Goal: Task Accomplishment & Management: Manage account settings

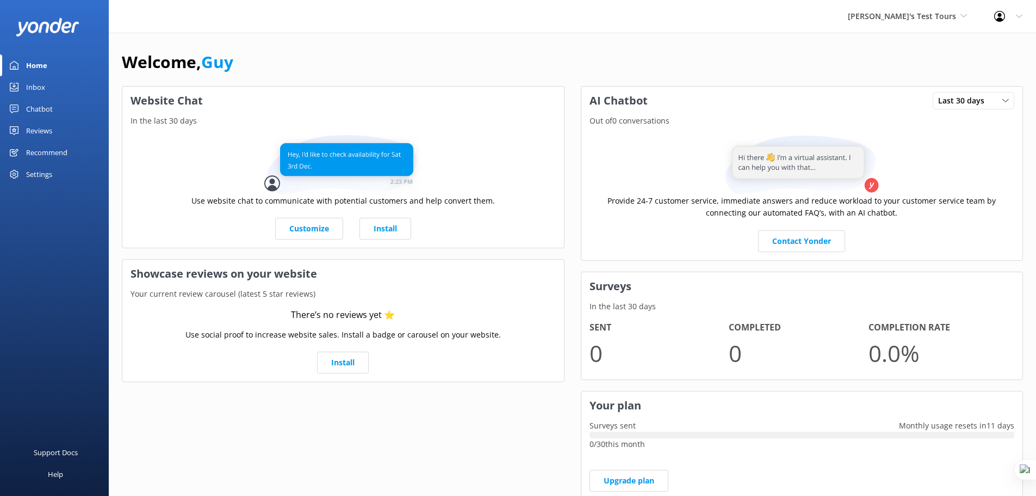
click at [951, 16] on span "[PERSON_NAME]'s Test Tours" at bounding box center [902, 16] width 108 height 10
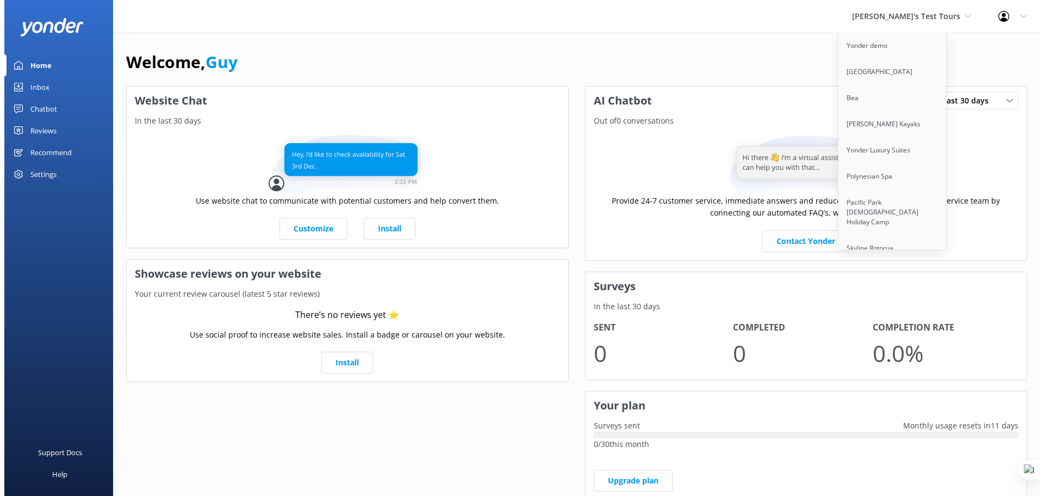
scroll to position [2147, 0]
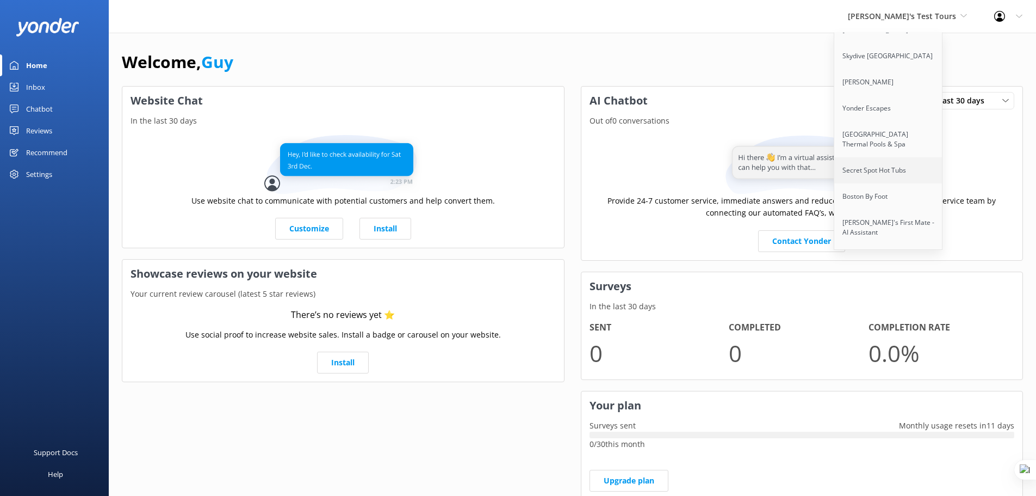
click at [929, 157] on link "Secret Spot Hot Tubs" at bounding box center [888, 170] width 109 height 26
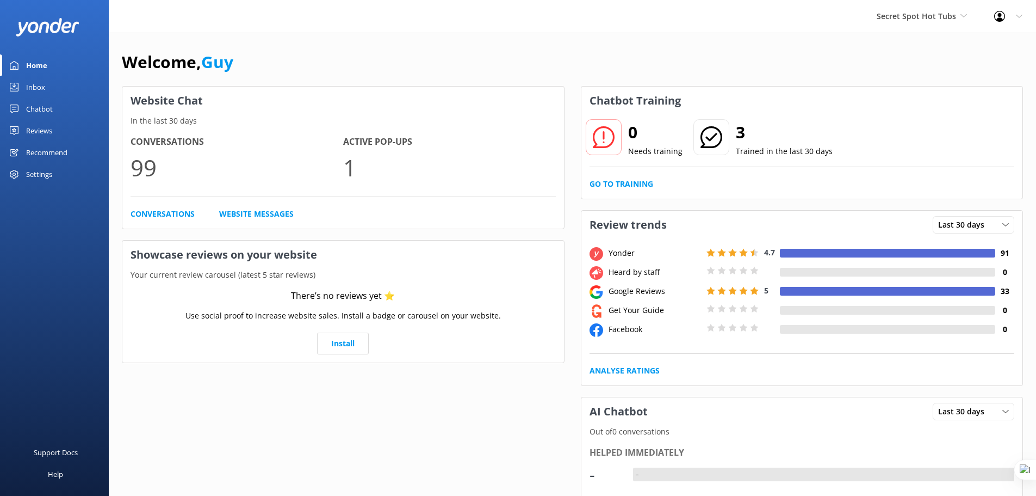
click at [33, 87] on div "Inbox" at bounding box center [35, 87] width 19 height 22
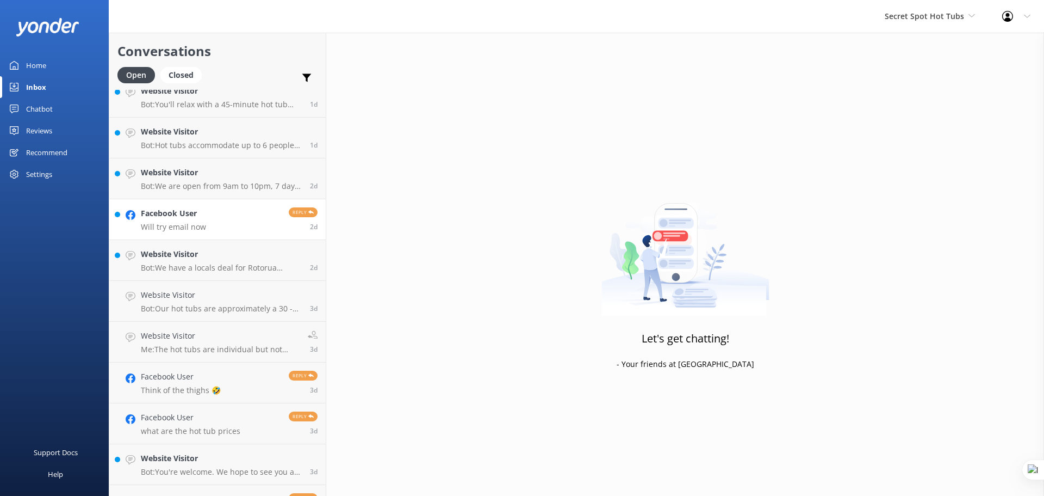
scroll to position [206, 0]
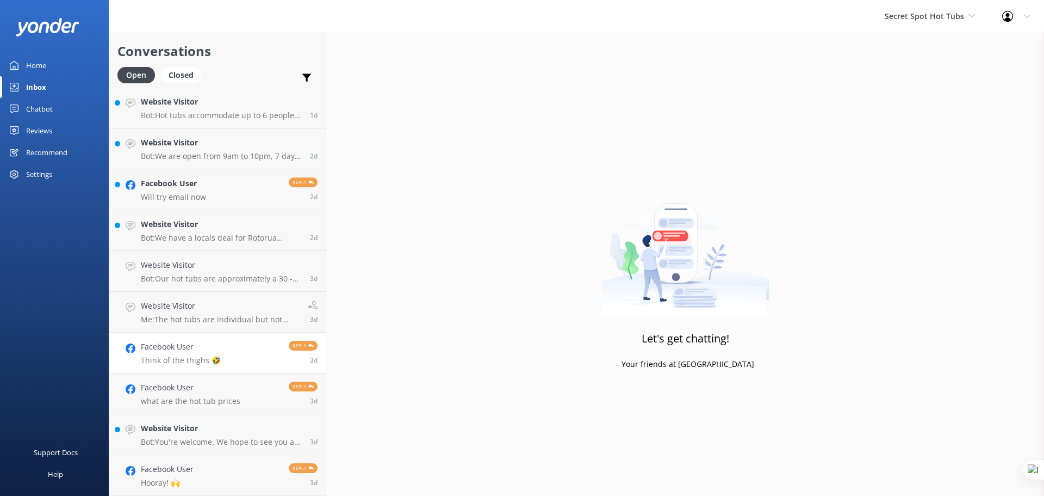
click at [178, 360] on p "Think of the thighs 🤣" at bounding box center [181, 360] width 80 height 10
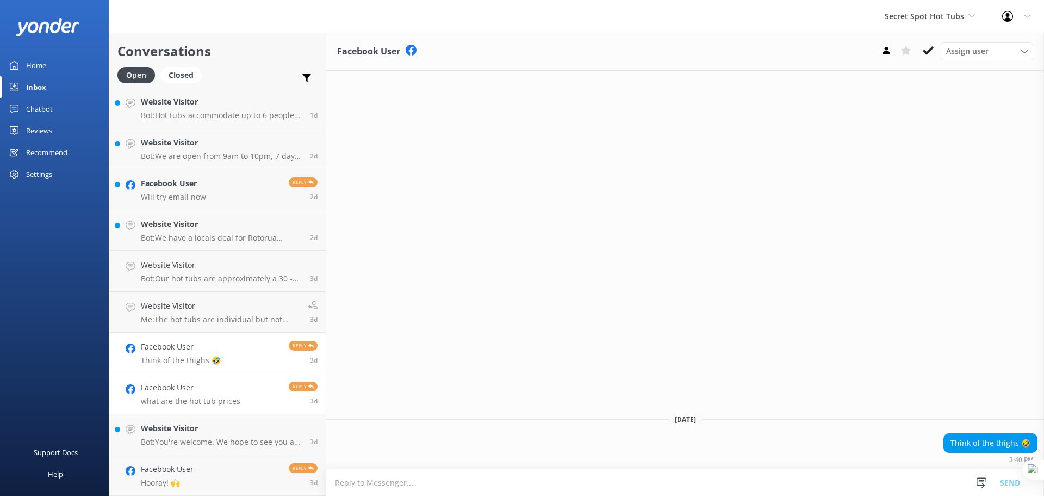
click at [181, 400] on p "what are the hot tub prices" at bounding box center [191, 401] width 100 height 10
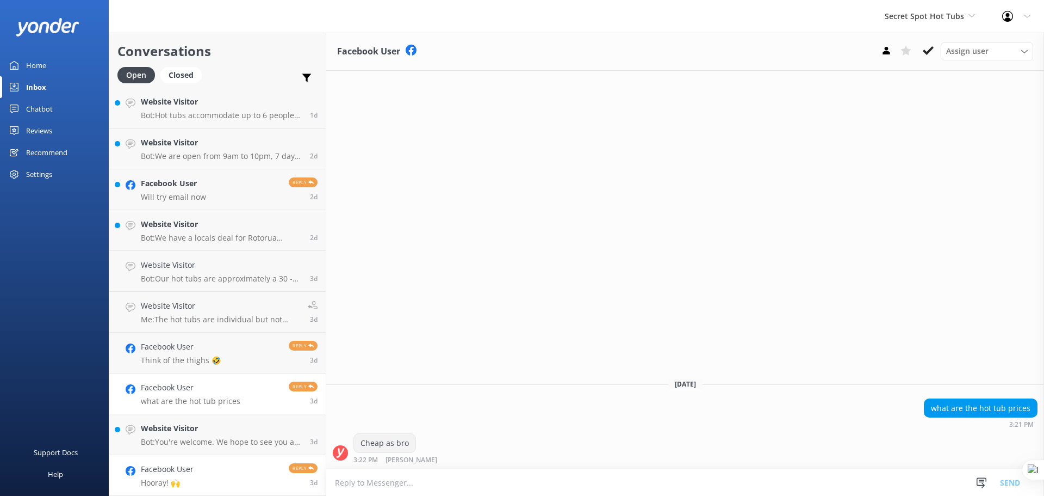
click at [214, 473] on link "Facebook User Hooray! 🙌 Reply 3d" at bounding box center [217, 475] width 217 height 41
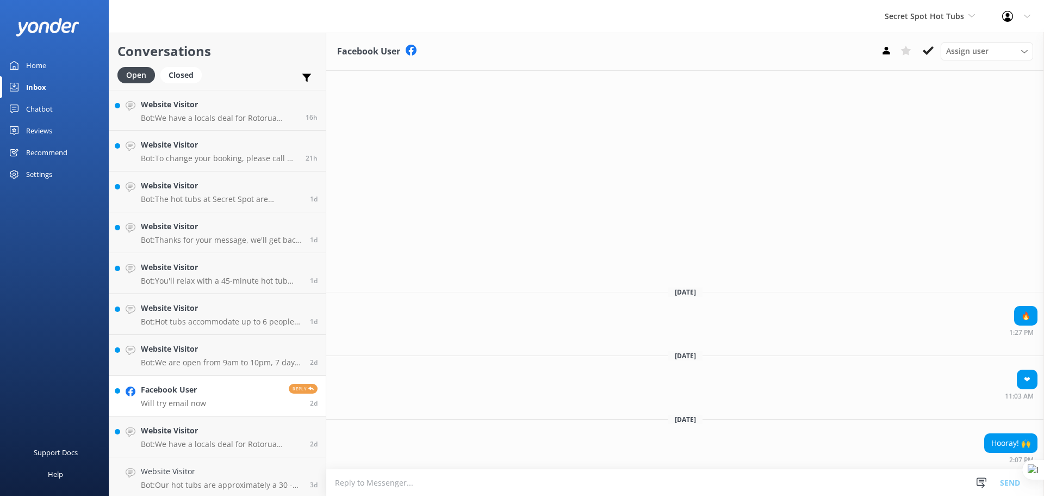
click at [213, 391] on link "Facebook User Will try email now Reply 2d" at bounding box center [217, 395] width 217 height 41
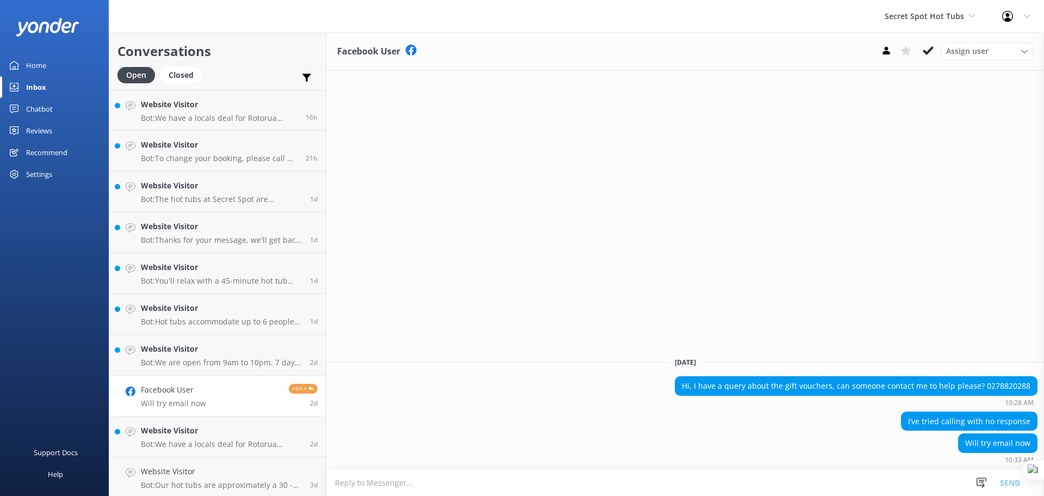
click at [233, 18] on div "Secret Spot Hot Tubs Yonder demo Musket Cove Island Resort & Marina Bea Abel Ta…" at bounding box center [522, 16] width 1044 height 33
click at [193, 71] on div "Closed" at bounding box center [180, 75] width 41 height 16
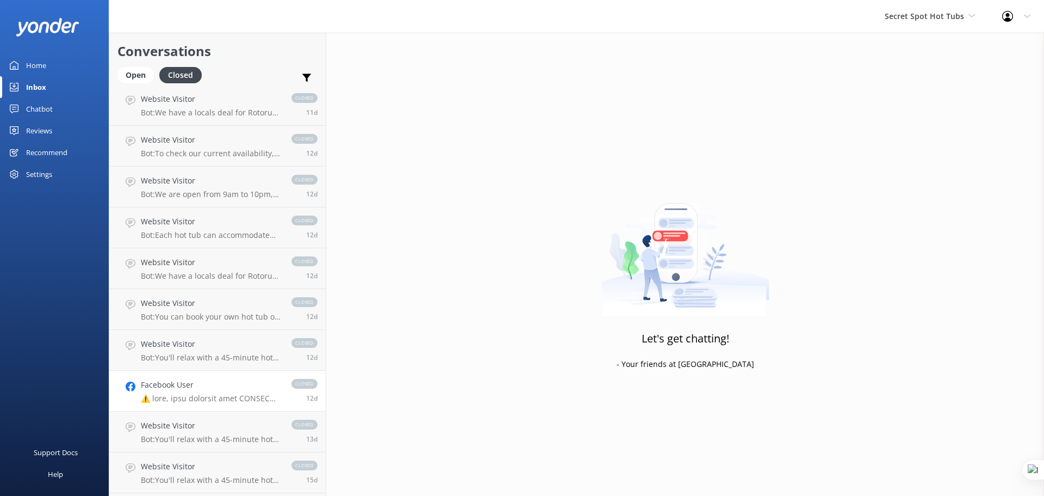
scroll to position [1270, 0]
click at [199, 389] on h4 "Facebook User" at bounding box center [205, 385] width 128 height 12
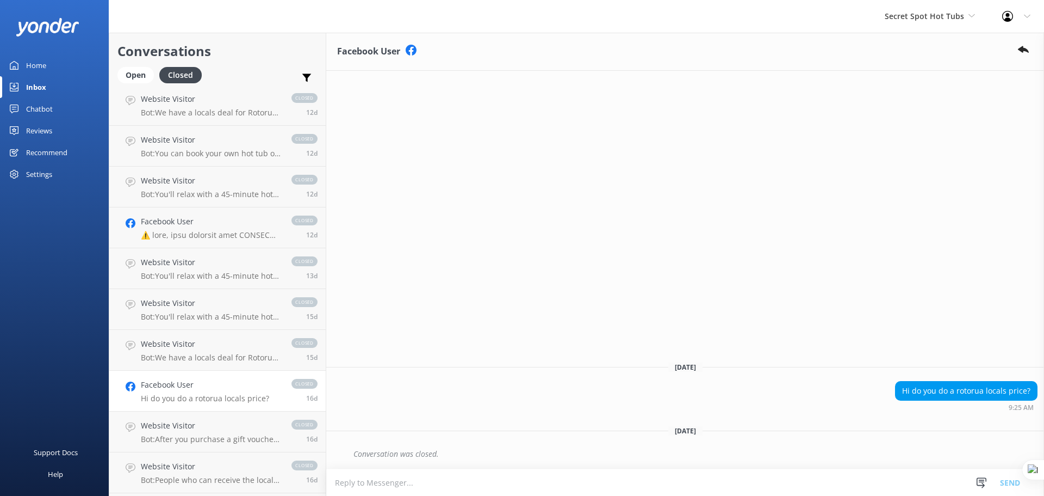
drag, startPoint x: 225, startPoint y: 21, endPoint x: 208, endPoint y: 34, distance: 21.0
click at [225, 21] on div "Secret Spot Hot Tubs Yonder demo Musket Cove Island Resort & Marina Bea Abel Ta…" at bounding box center [522, 16] width 1044 height 33
click at [138, 76] on div "Open" at bounding box center [136, 75] width 36 height 16
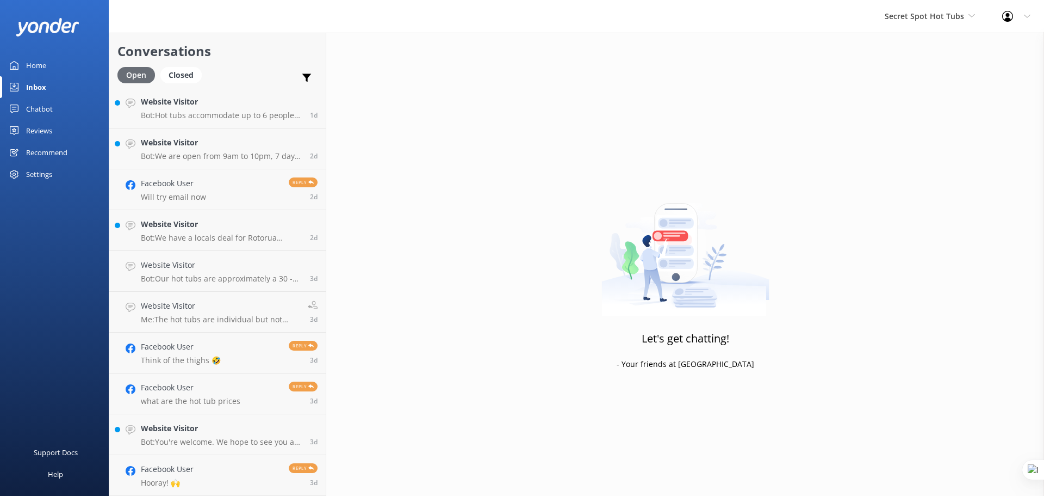
scroll to position [206, 0]
click at [202, 389] on h4 "Facebook User" at bounding box center [191, 387] width 100 height 12
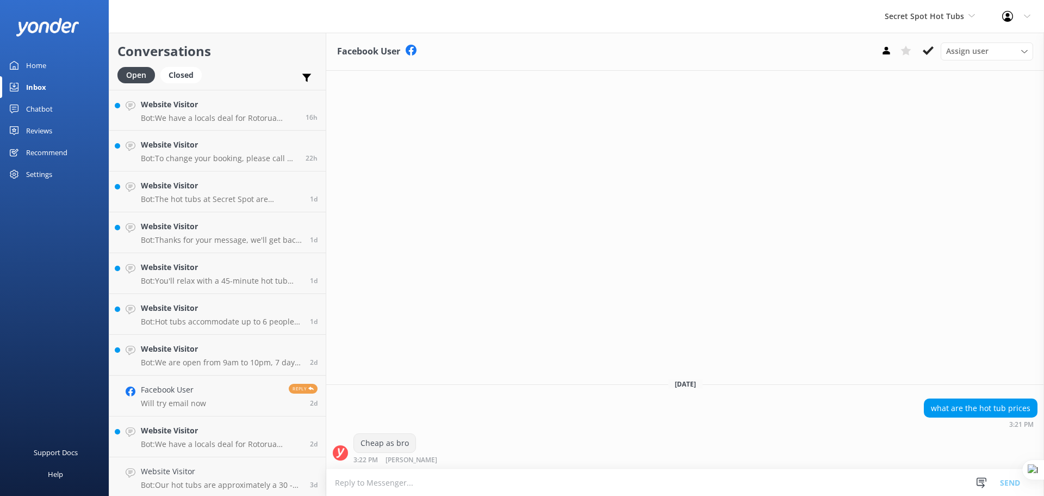
click at [39, 72] on div "Home" at bounding box center [36, 65] width 20 height 22
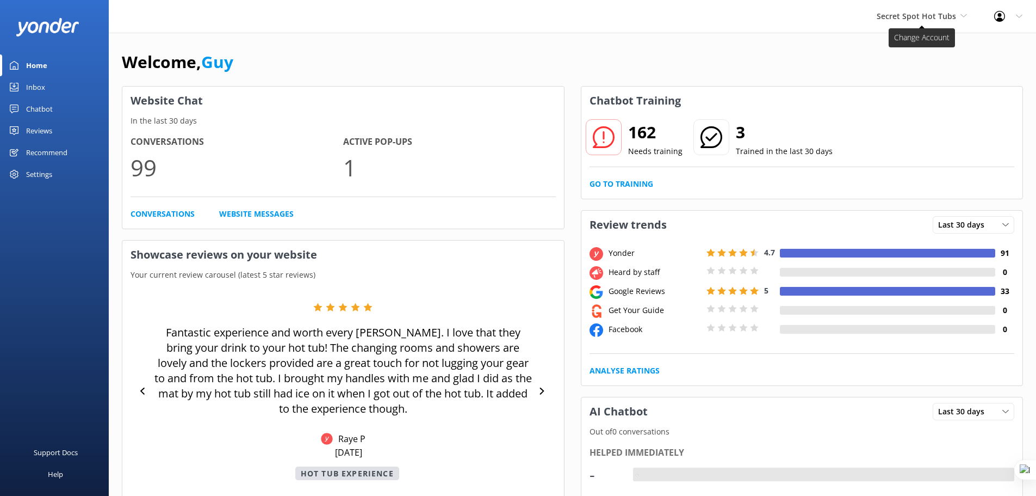
click at [940, 11] on span "Secret Spot Hot Tubs" at bounding box center [916, 16] width 79 height 10
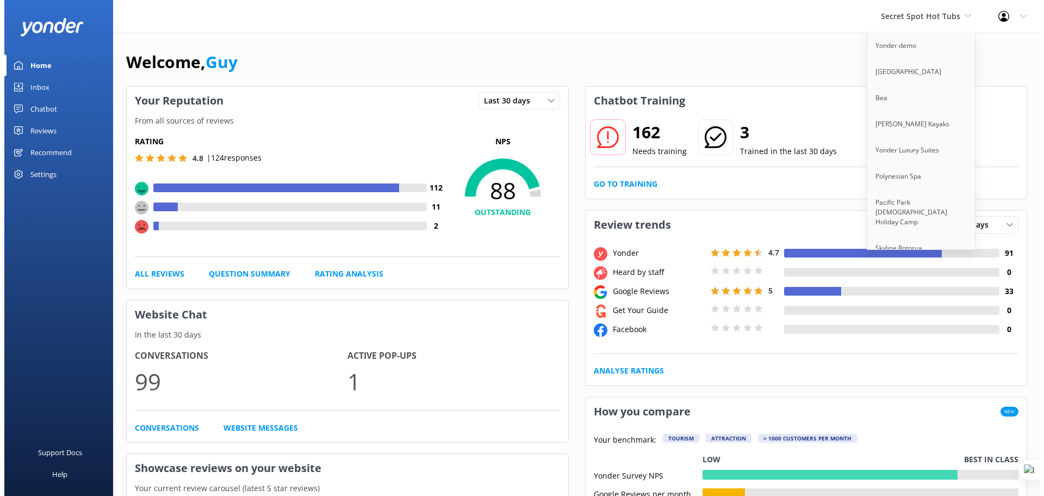
scroll to position [4259, 0]
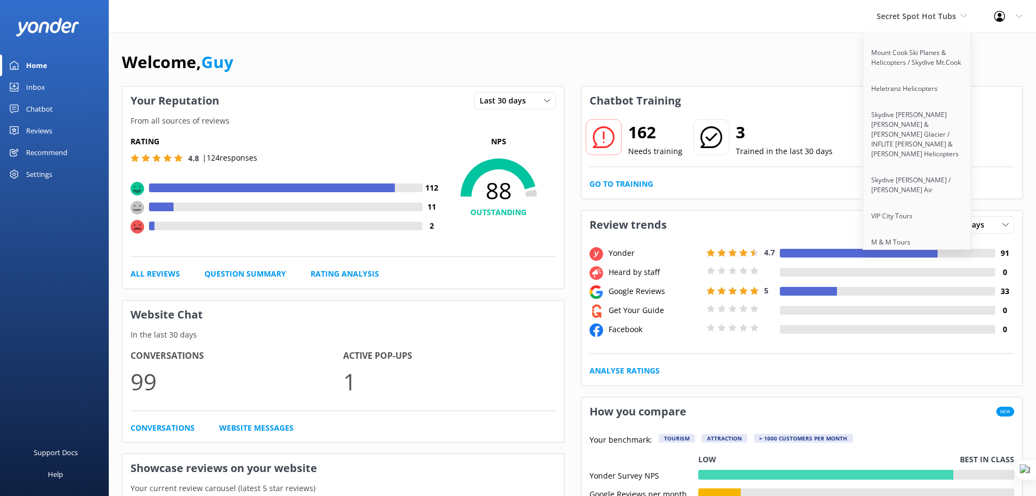
click at [890, 255] on link "GoCar Tours [GEOGRAPHIC_DATA]" at bounding box center [917, 273] width 109 height 36
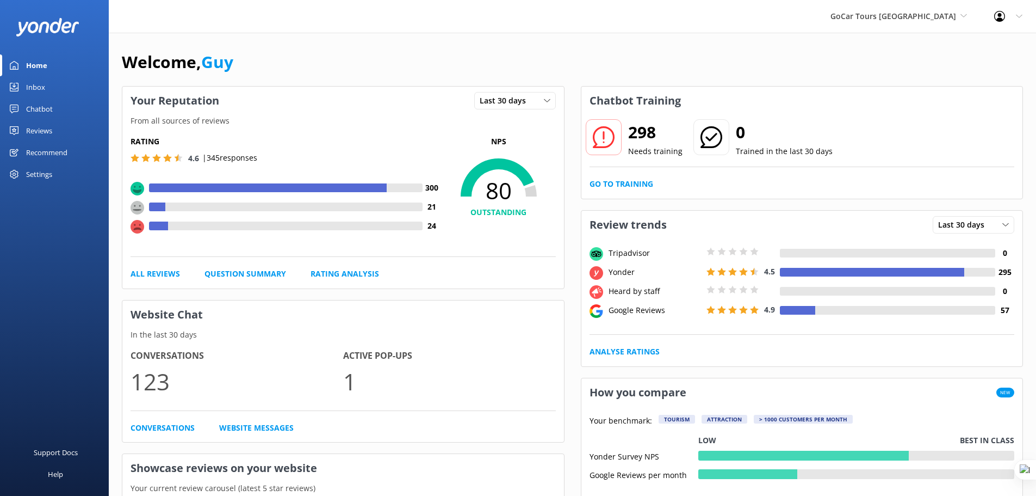
click at [45, 109] on div "Chatbot" at bounding box center [39, 109] width 27 height 22
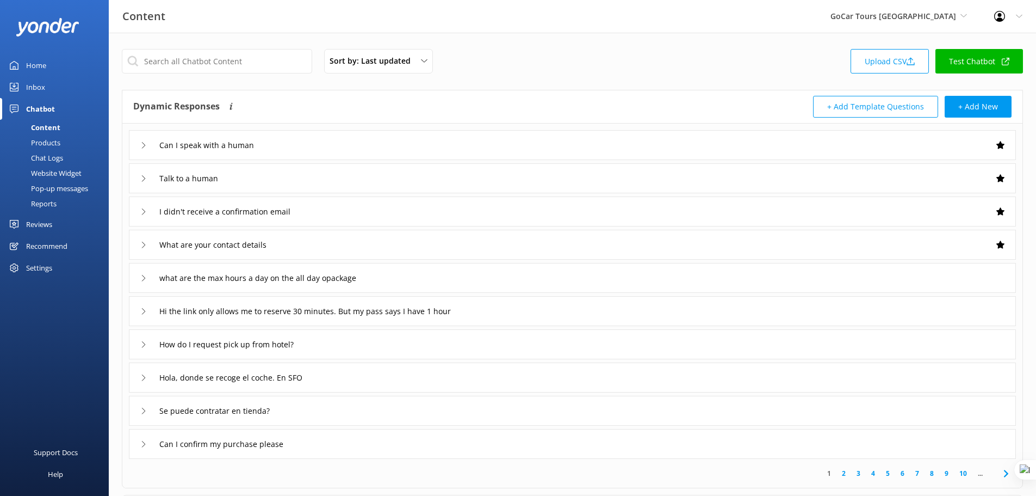
click at [53, 173] on div "Website Widget" at bounding box center [44, 172] width 75 height 15
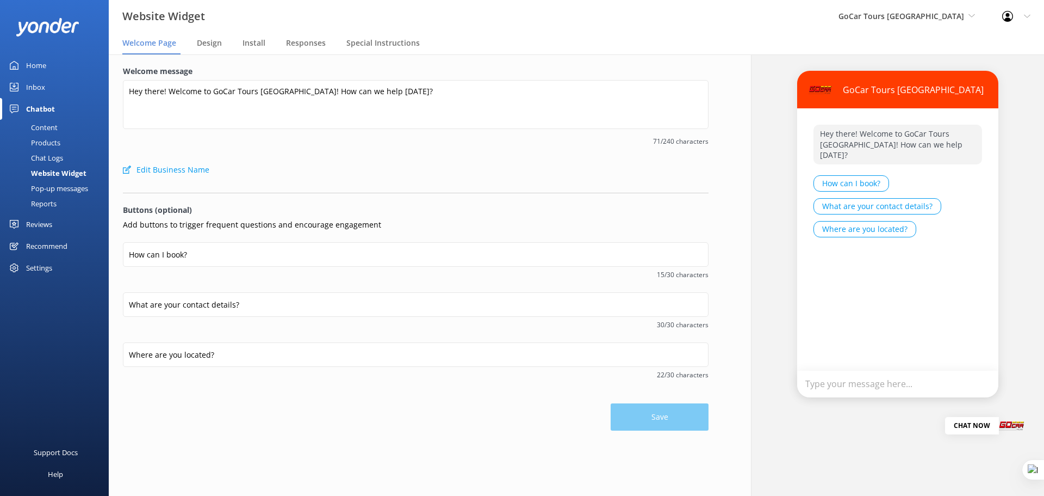
click at [53, 190] on div "Pop-up messages" at bounding box center [48, 188] width 82 height 15
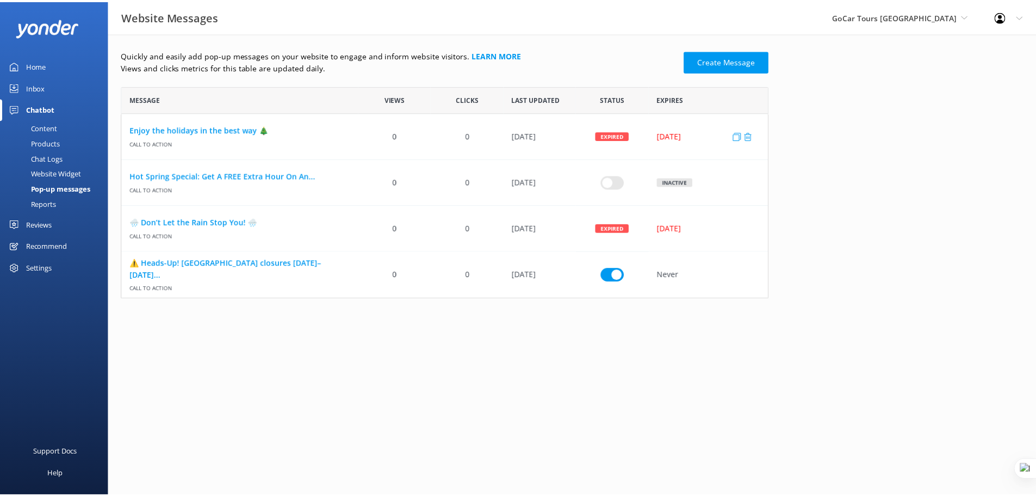
scroll to position [205, 645]
drag, startPoint x: 389, startPoint y: 276, endPoint x: 559, endPoint y: 276, distance: 169.2
click at [559, 276] on div "⚠️ Heads-Up! Golden Gate Park closures Aug 2–15... Call to action 0 0 08 Aug 20…" at bounding box center [448, 274] width 653 height 46
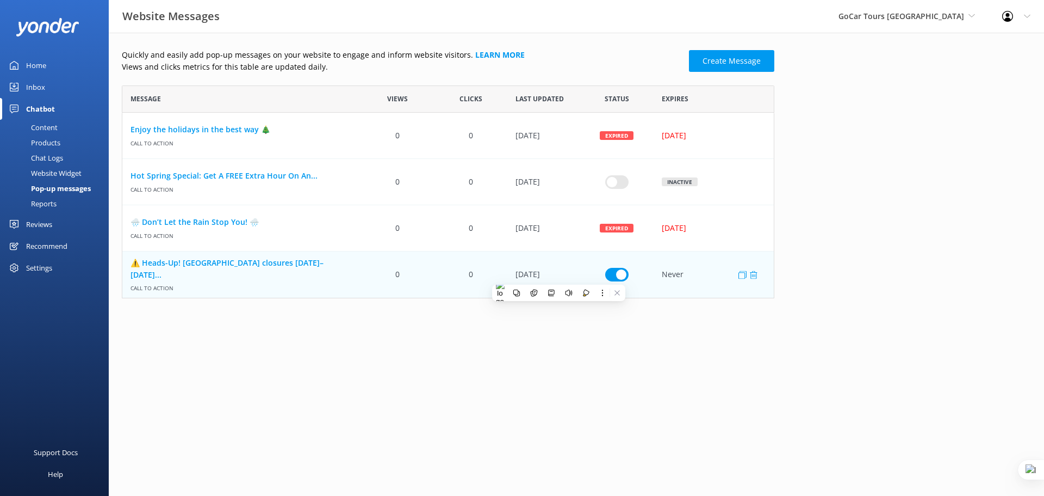
click at [569, 271] on div "08 Aug 2025" at bounding box center [544, 274] width 73 height 46
click at [851, 184] on div "Quickly and easily add pop-up messages on your website to engage and inform web…" at bounding box center [577, 176] width 936 height 287
drag, startPoint x: 394, startPoint y: 135, endPoint x: 487, endPoint y: 132, distance: 92.5
click at [487, 132] on div "Enjoy the holidays in the best way 🎄 Call to action 0 0 22 Dec 2023 Expired 28 …" at bounding box center [448, 136] width 653 height 46
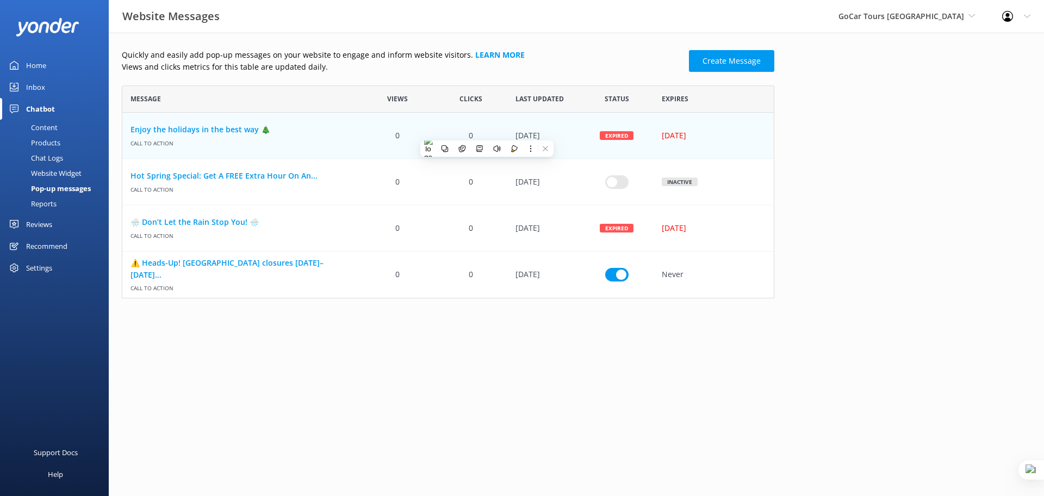
click at [465, 321] on html "Website Messages GoCar Tours San Francisco Yonder demo Musket Cove Island Resor…" at bounding box center [522, 248] width 1044 height 496
click at [270, 271] on link "⚠️ Heads-Up! Golden Gate Park closures Aug 2–15..." at bounding box center [242, 268] width 222 height 24
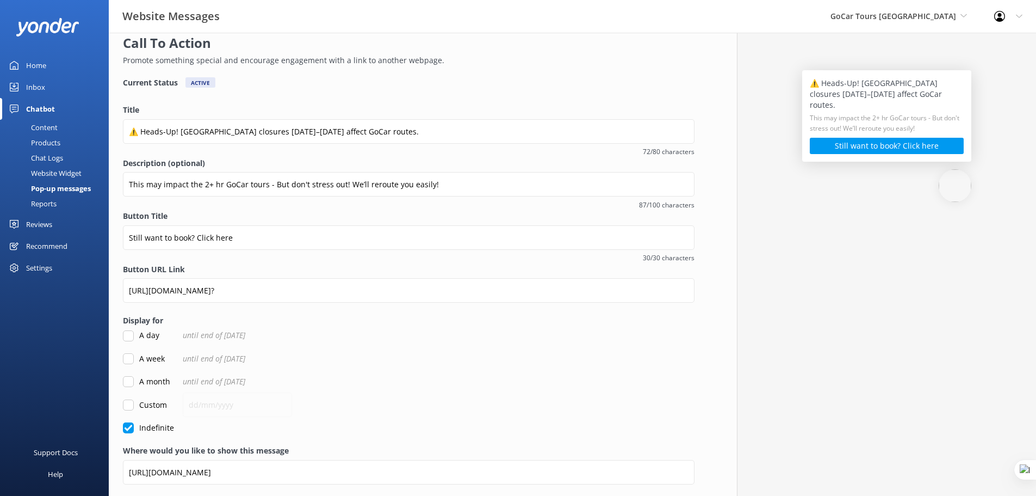
scroll to position [77, 0]
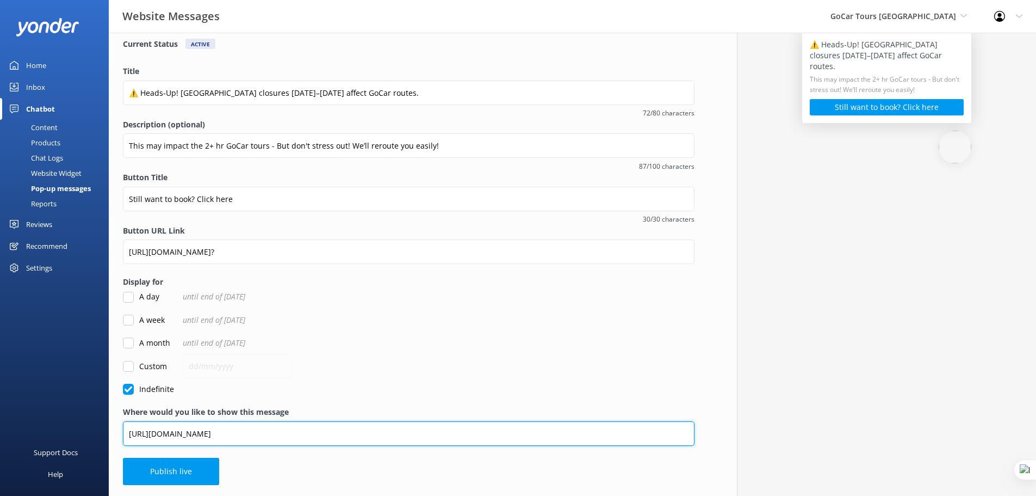
click at [289, 435] on input "https://www.gocartours.com/san-francisco/" at bounding box center [409, 433] width 572 height 24
type input "https://www.gocartours.com/san-francisco"
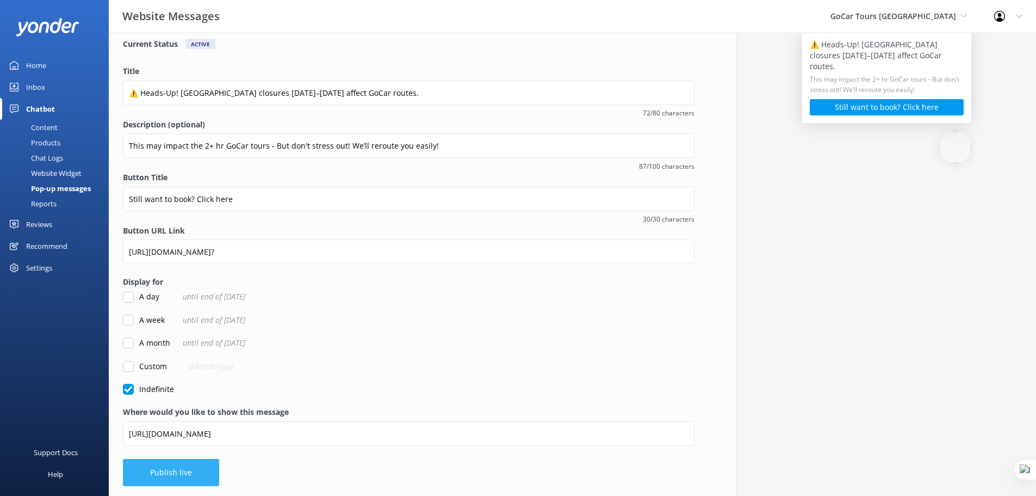
click at [173, 469] on button "Publish live" at bounding box center [171, 472] width 96 height 27
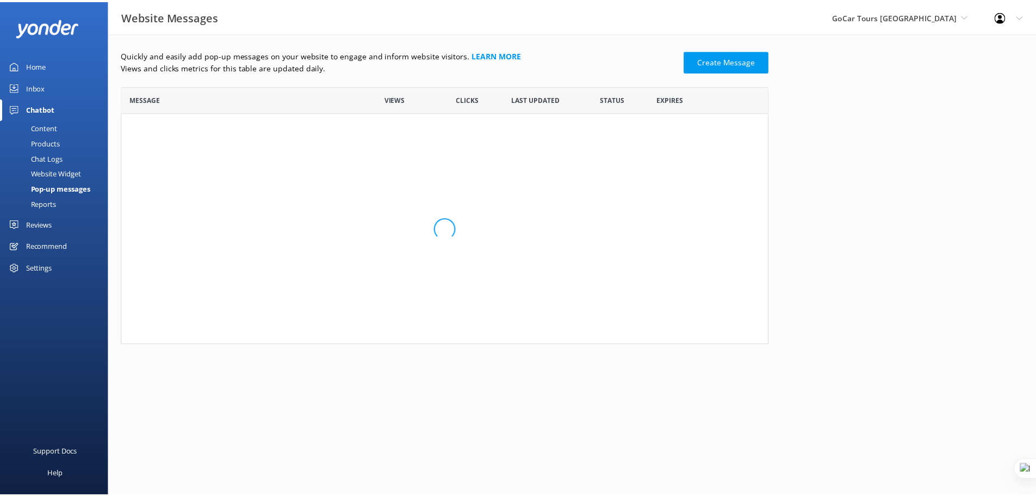
scroll to position [9, 9]
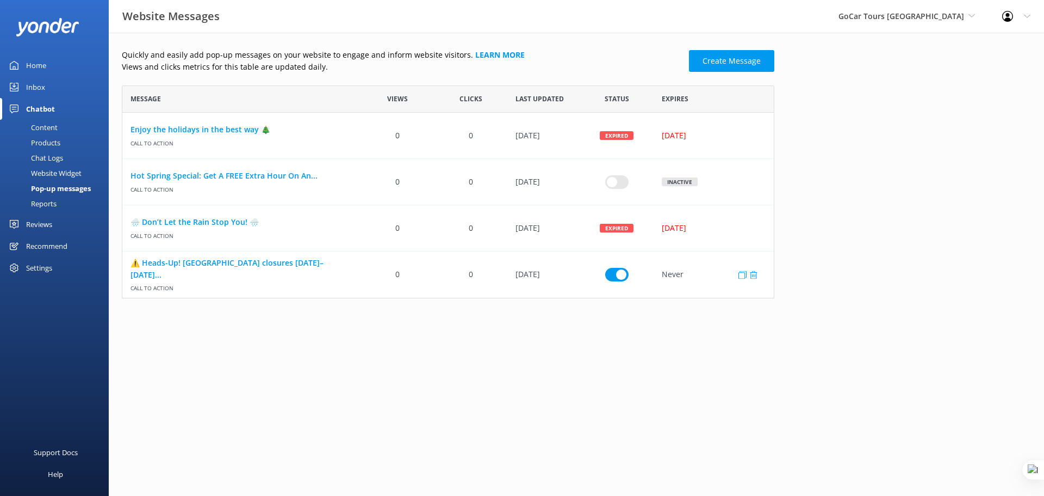
click at [259, 281] on span "Call to action" at bounding box center [242, 286] width 222 height 11
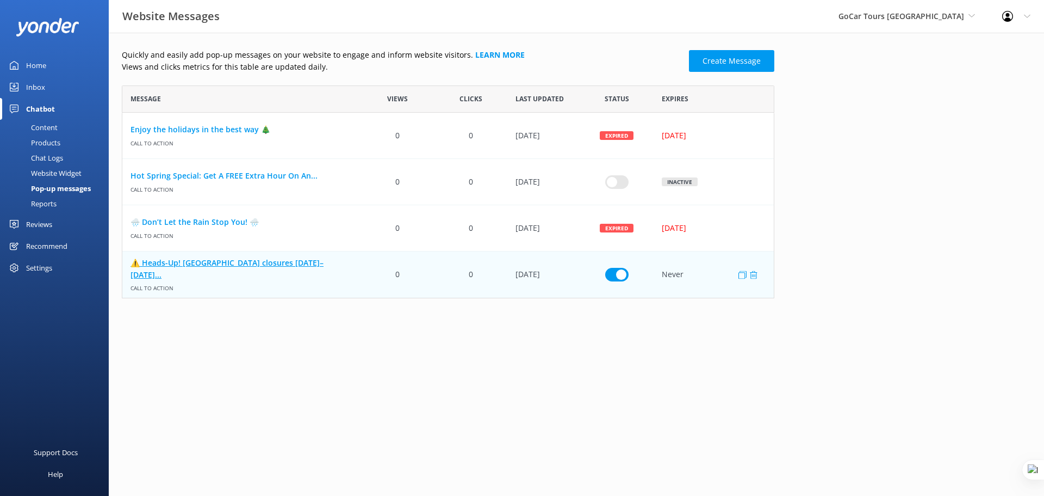
click at [263, 270] on link "⚠️ Heads-Up! Golden Gate Park closures Aug 2–15..." at bounding box center [242, 268] width 222 height 24
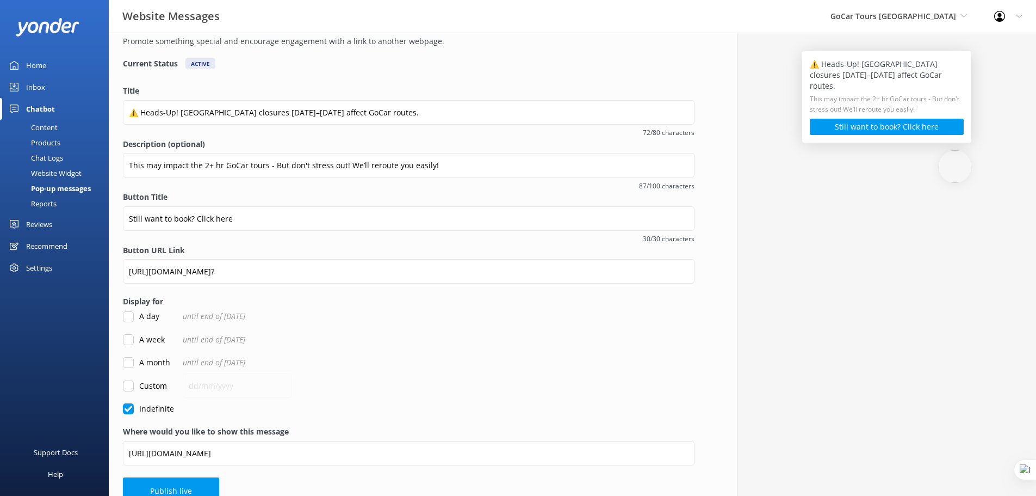
scroll to position [77, 0]
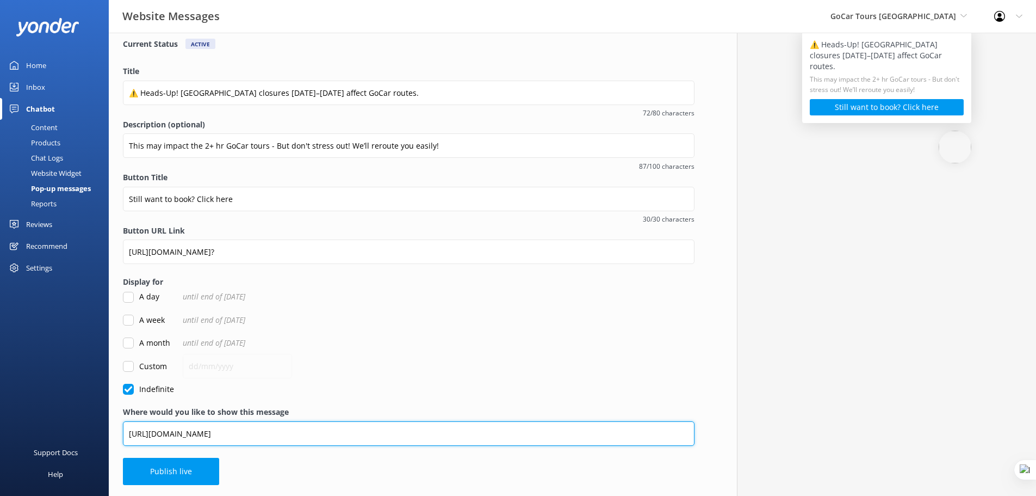
click at [290, 438] on input "https://www.gocartours.com/san-francisco" at bounding box center [409, 433] width 572 height 24
type input "https://www.gocartours.com/san-francisco/"
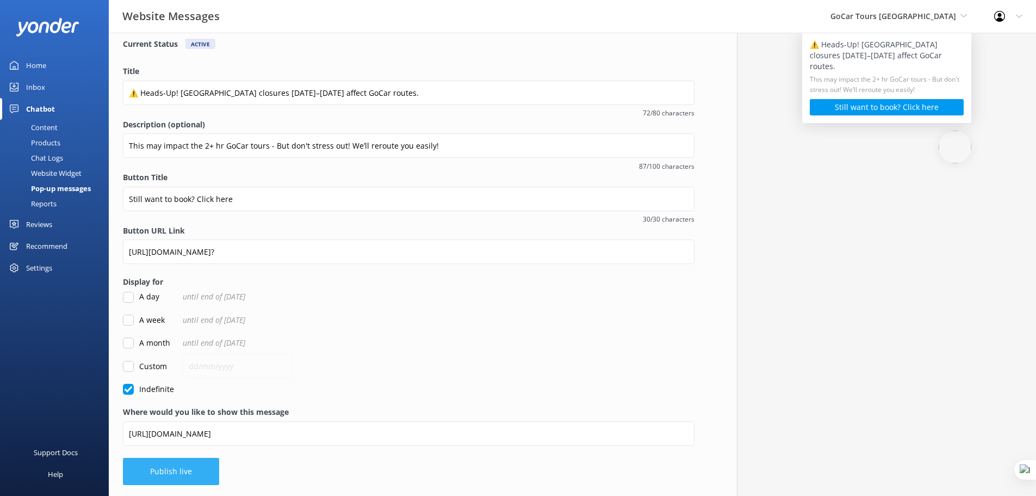
click at [162, 459] on button "Publish live" at bounding box center [171, 470] width 96 height 27
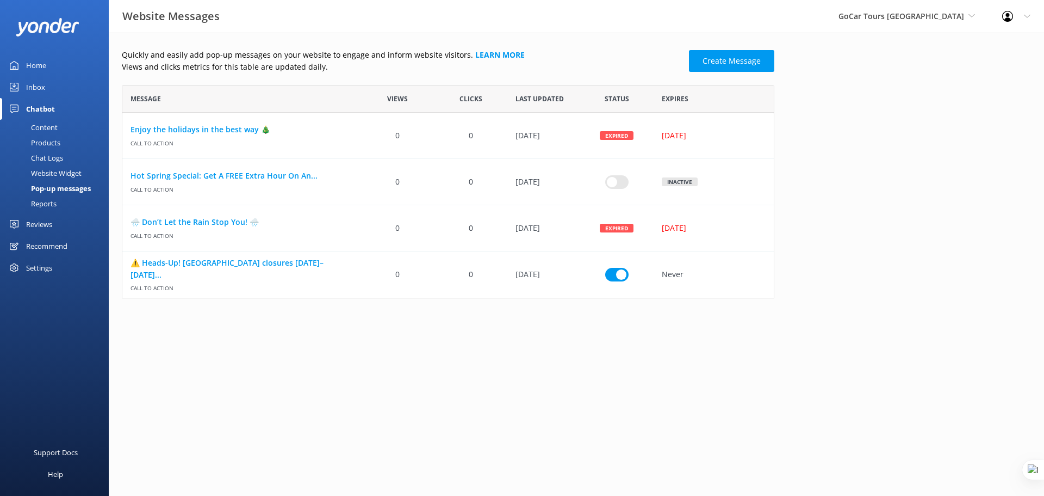
scroll to position [9, 9]
click at [951, 17] on span "GoCar Tours [GEOGRAPHIC_DATA]" at bounding box center [902, 16] width 126 height 10
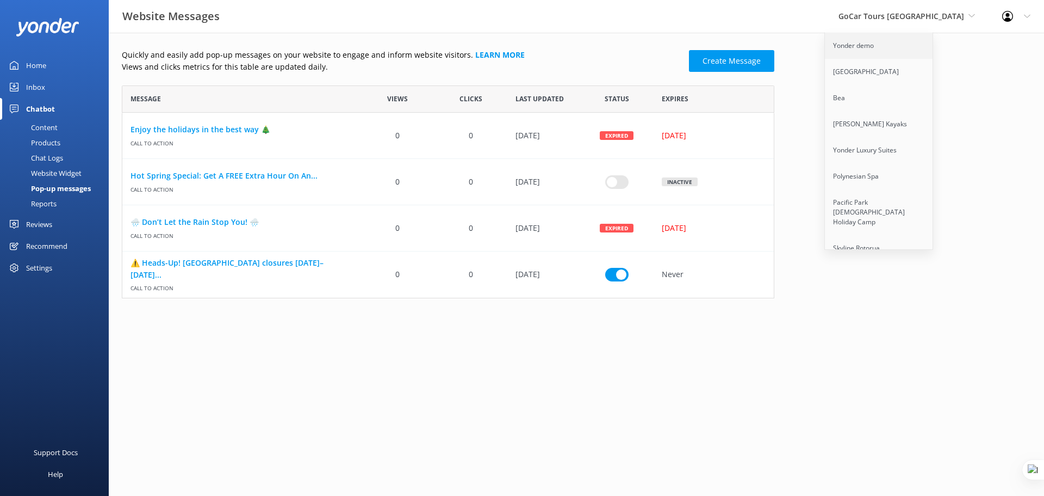
click at [906, 53] on link "Yonder demo" at bounding box center [879, 46] width 109 height 26
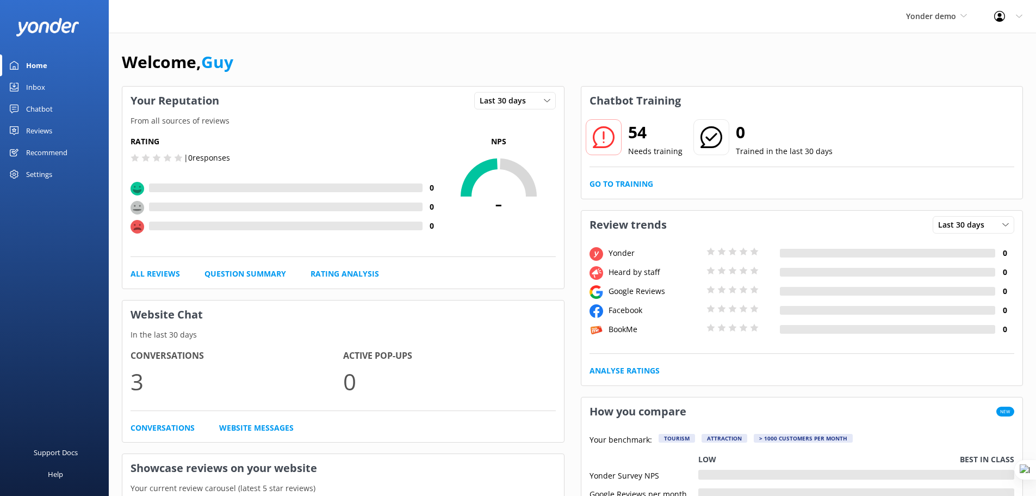
click at [950, 9] on div "Yonder demo Yonder demo Musket Cove Island Resort & Marina Bea Abel Tasman Kaya…" at bounding box center [937, 16] width 88 height 33
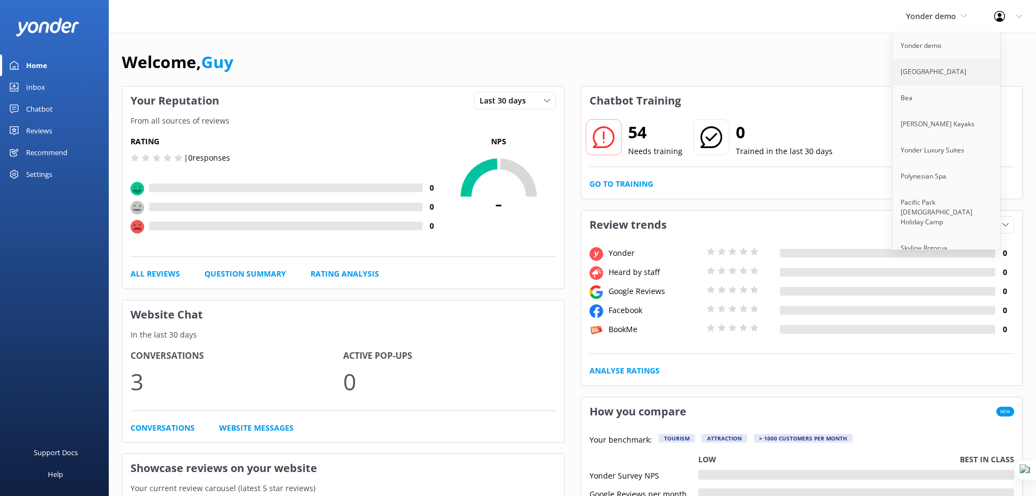
scroll to position [7624, 0]
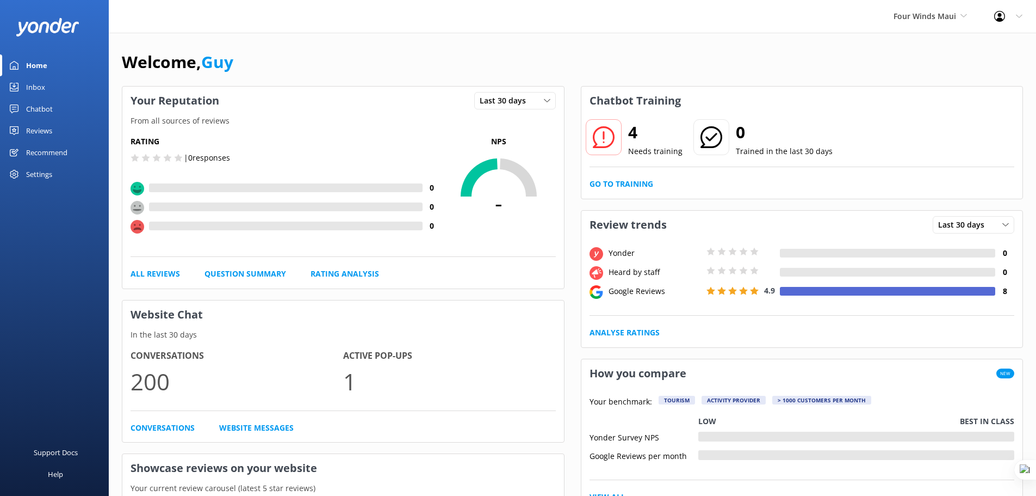
click at [48, 105] on div "Chatbot" at bounding box center [39, 109] width 27 height 22
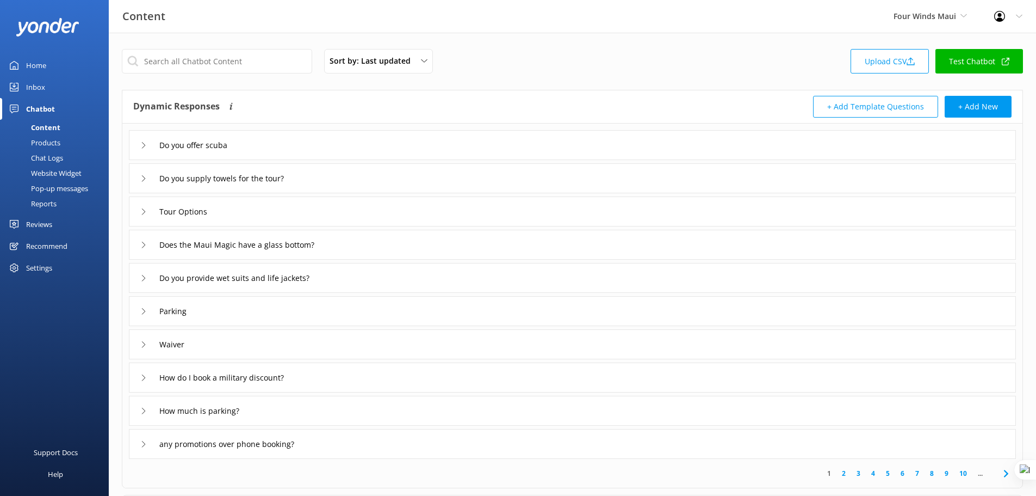
click at [46, 203] on div "Reports" at bounding box center [32, 203] width 50 height 15
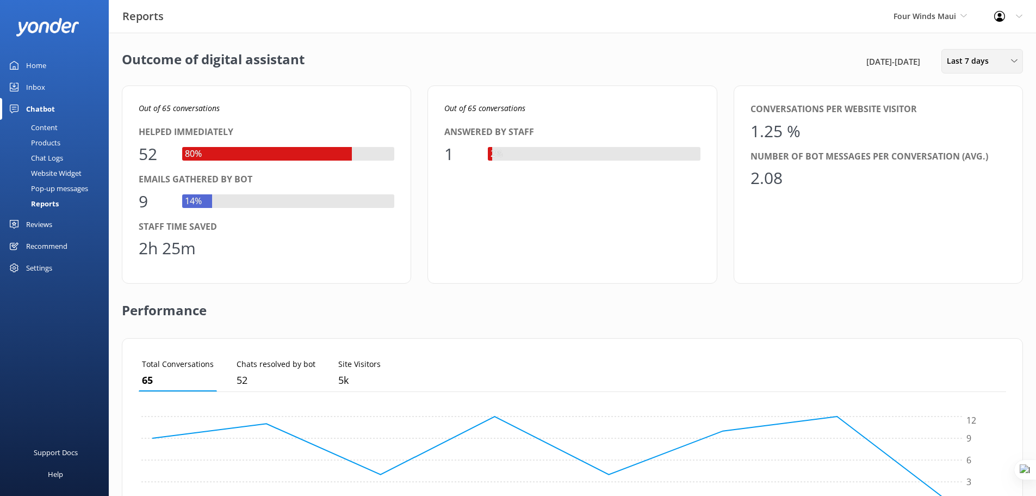
click at [980, 54] on div "Last 7 days Last 7 days Last 30 days Last month Last 90 days Last 180 days Cust…" at bounding box center [983, 61] width 82 height 24
click at [981, 131] on div "Last month" at bounding box center [966, 131] width 36 height 11
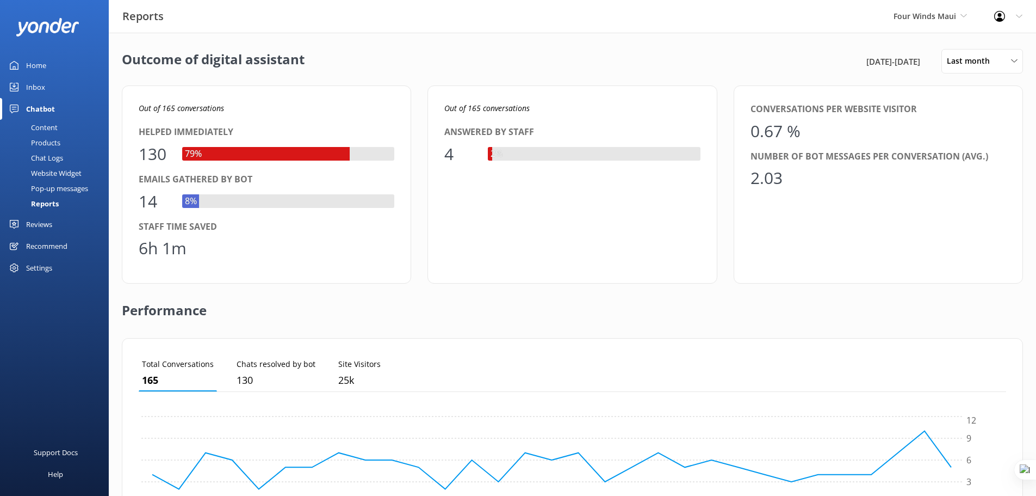
click at [940, 24] on div "Four Winds Maui Yonder demo Musket Cove Island Resort & Marina Bea Abel Tasman …" at bounding box center [930, 16] width 101 height 33
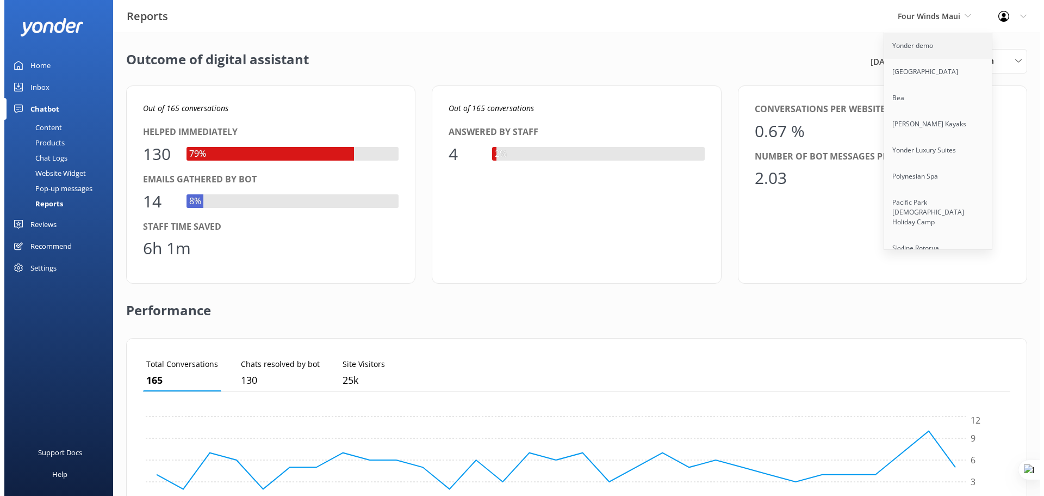
scroll to position [5323, 0]
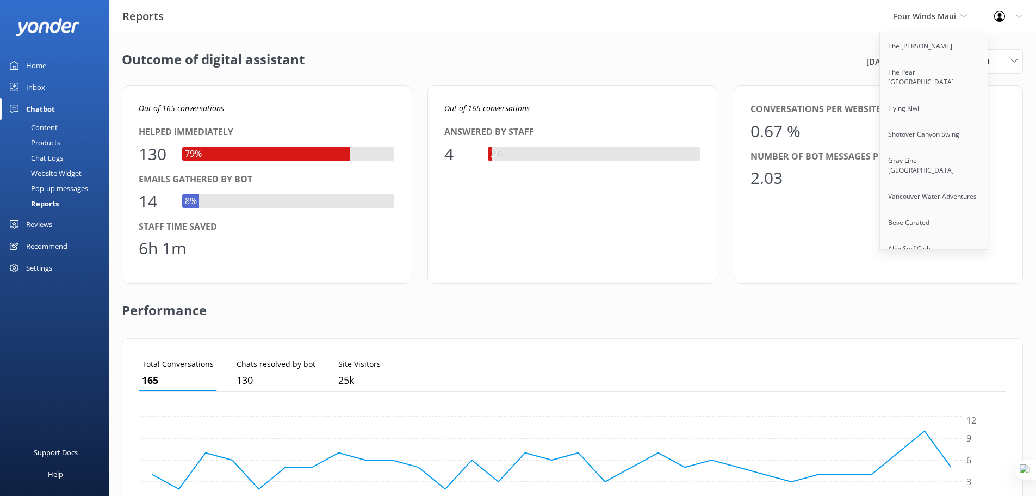
click at [936, 314] on link "Trolley Pub Raleigh" at bounding box center [934, 327] width 109 height 26
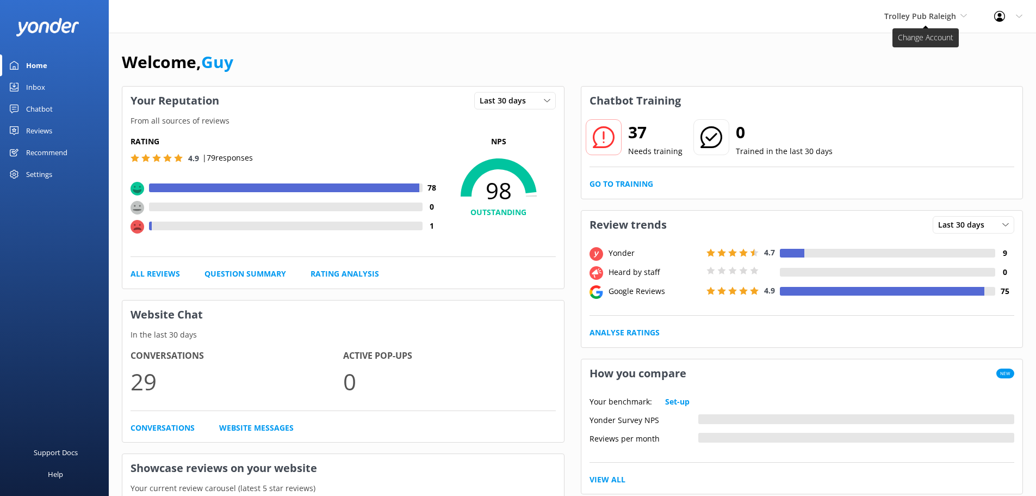
click at [953, 14] on span "Trolley Pub Raleigh" at bounding box center [921, 16] width 72 height 10
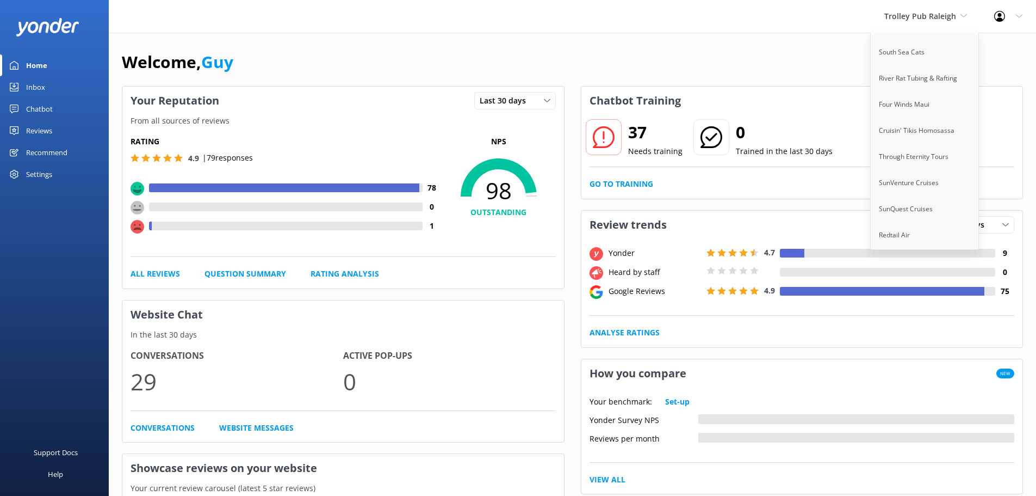
scroll to position [8338, 0]
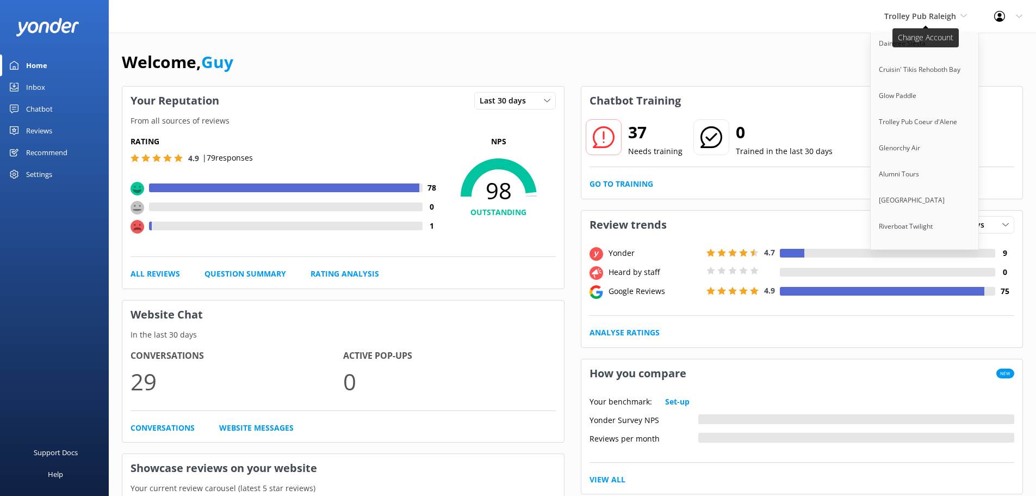
click at [914, 15] on span "Trolley Pub Raleigh" at bounding box center [921, 16] width 72 height 10
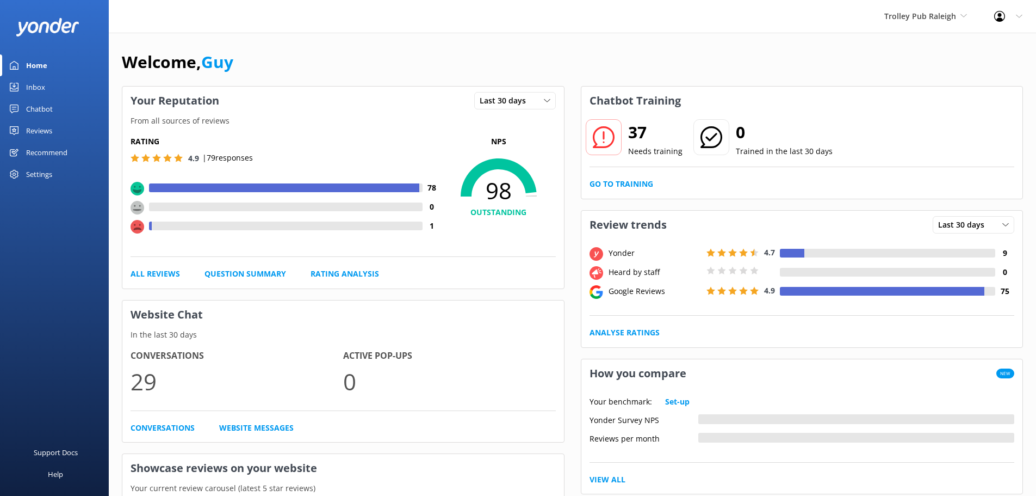
click at [45, 108] on div "Chatbot" at bounding box center [39, 109] width 27 height 22
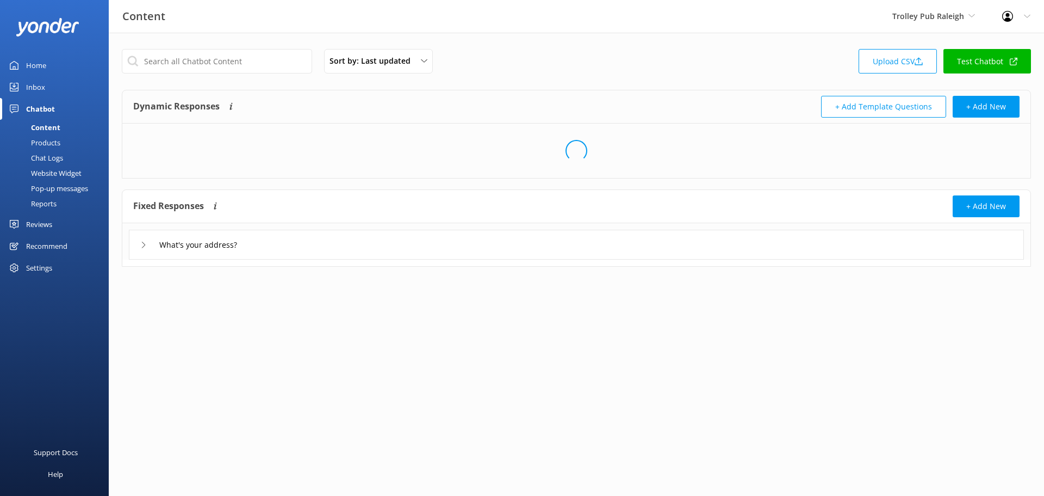
click at [40, 202] on div "Reports" at bounding box center [32, 203] width 50 height 15
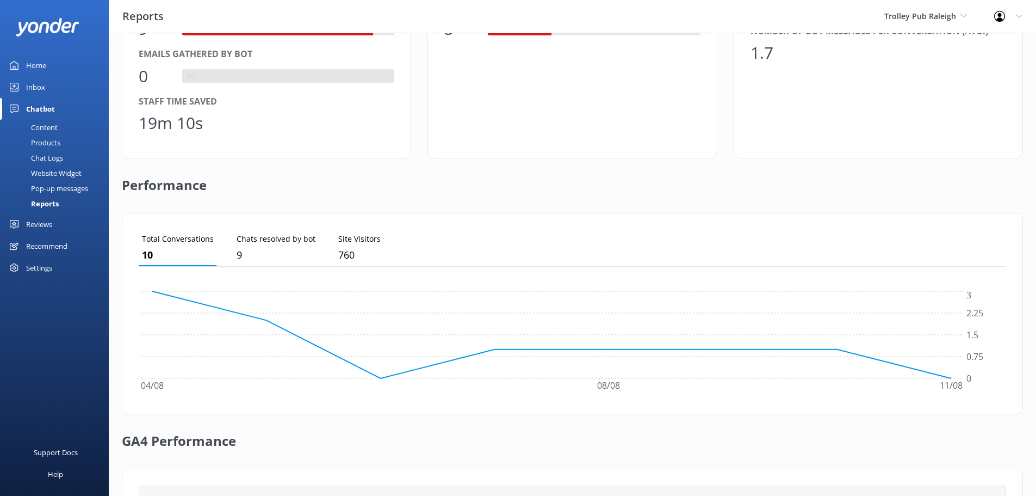
scroll to position [263, 0]
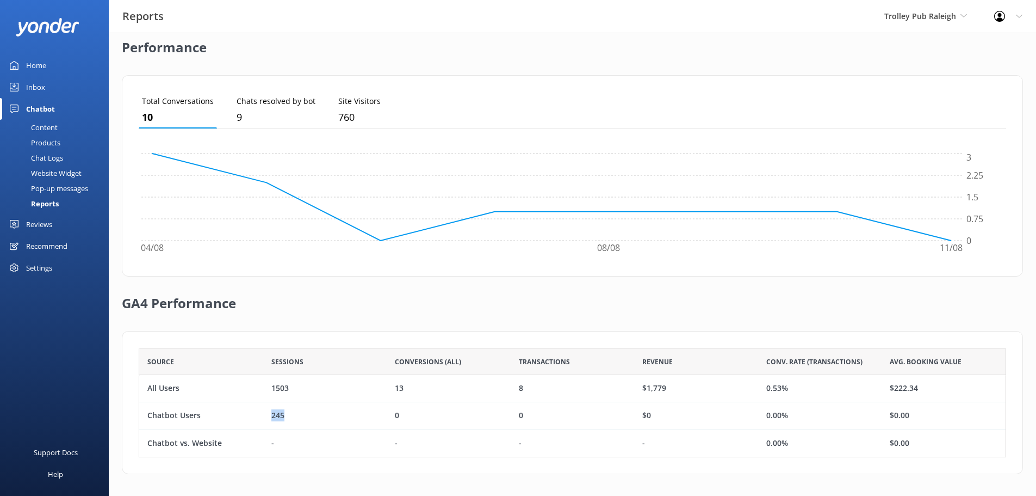
drag, startPoint x: 270, startPoint y: 417, endPoint x: 284, endPoint y: 412, distance: 14.5
click at [284, 412] on div "245" at bounding box center [325, 415] width 124 height 27
drag, startPoint x: 128, startPoint y: 113, endPoint x: 164, endPoint y: 117, distance: 36.7
click at [164, 117] on div "Total Conversations 10 Chats resolved by bot 9 Site Visitors 760 04/08 08/08 11…" at bounding box center [572, 175] width 901 height 201
drag, startPoint x: 186, startPoint y: 416, endPoint x: 305, endPoint y: 417, distance: 119.7
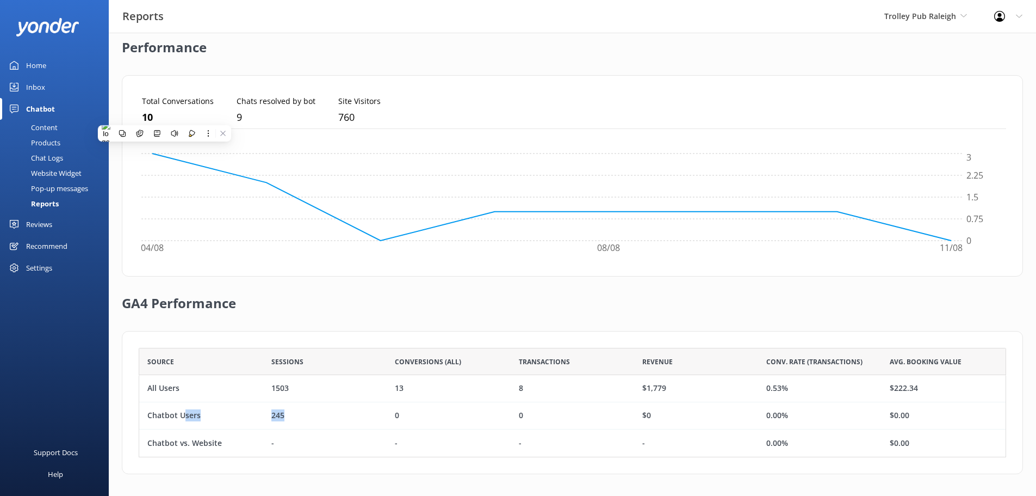
click at [305, 417] on div "Chatbot Users 245 0 0 $0 0.00% $0.00" at bounding box center [573, 415] width 868 height 27
click at [309, 412] on div "245" at bounding box center [325, 415] width 124 height 27
drag, startPoint x: 289, startPoint y: 415, endPoint x: 273, endPoint y: 415, distance: 16.3
click at [273, 415] on div "245" at bounding box center [325, 415] width 124 height 27
click at [307, 398] on div "1503" at bounding box center [325, 388] width 124 height 27
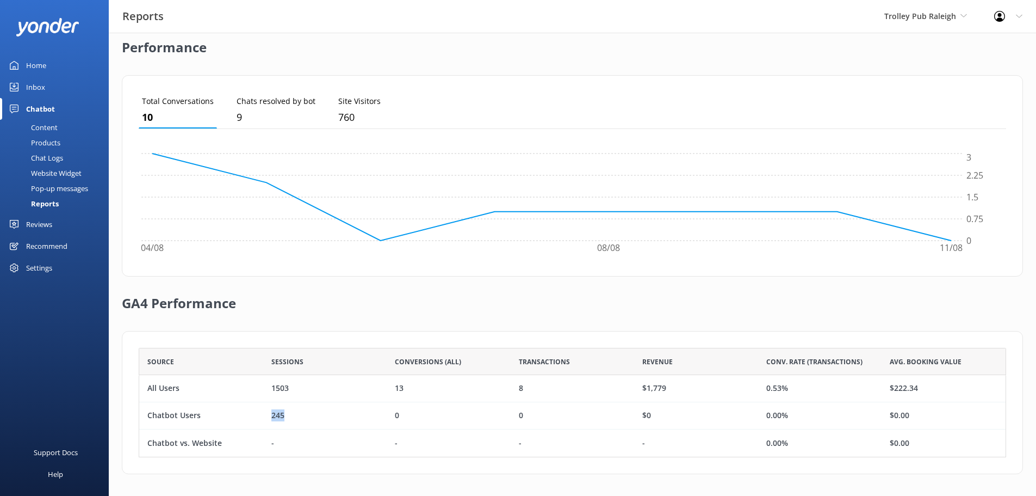
drag, startPoint x: 286, startPoint y: 413, endPoint x: 269, endPoint y: 413, distance: 16.3
click at [269, 413] on div "245" at bounding box center [325, 415] width 124 height 27
drag, startPoint x: 165, startPoint y: 114, endPoint x: 127, endPoint y: 119, distance: 37.8
click at [127, 119] on div "Total Conversations 10 Chats resolved by bot 9 Site Visitors 760 04/08 08/08 11…" at bounding box center [572, 175] width 901 height 201
drag, startPoint x: 271, startPoint y: 388, endPoint x: 304, endPoint y: 386, distance: 32.7
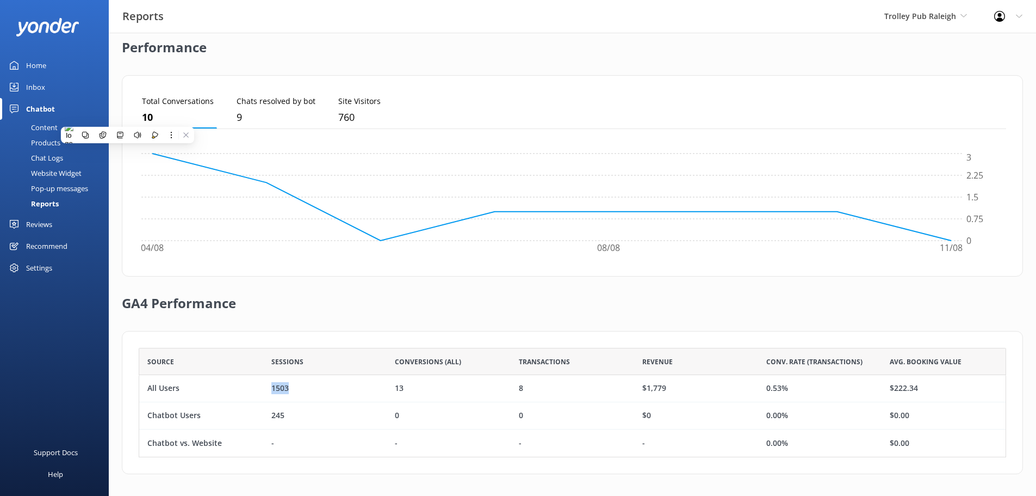
click at [304, 386] on div "1503" at bounding box center [325, 388] width 124 height 27
click at [342, 386] on div "1503" at bounding box center [325, 388] width 124 height 27
drag, startPoint x: 295, startPoint y: 385, endPoint x: 261, endPoint y: 387, distance: 33.8
click at [261, 387] on div "All Users 1503 13 8 $1,779 0.53% $222.34" at bounding box center [573, 388] width 868 height 27
click at [310, 385] on div "1503" at bounding box center [325, 388] width 124 height 27
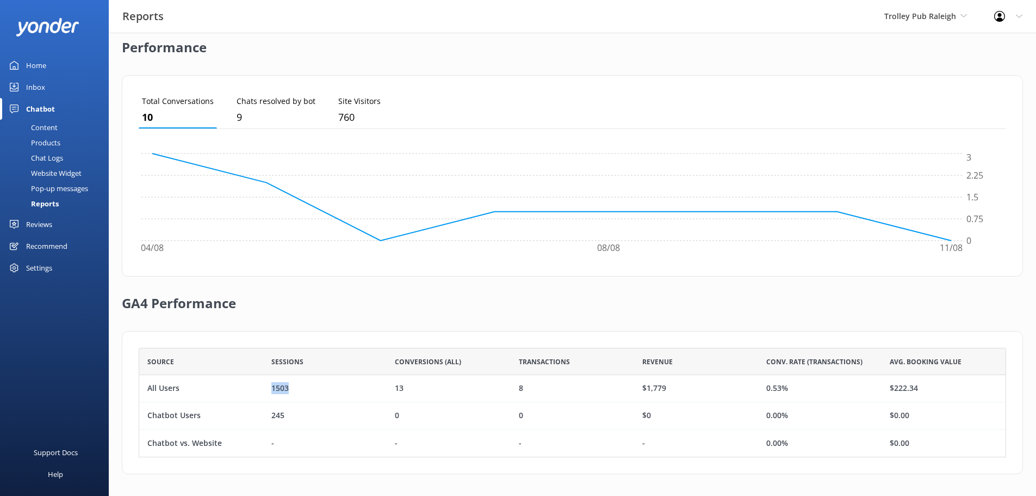
drag, startPoint x: 310, startPoint y: 385, endPoint x: 257, endPoint y: 385, distance: 52.8
click at [257, 385] on div "All Users 1503 13 8 $1,779 0.53% $222.34" at bounding box center [573, 388] width 868 height 27
click at [347, 112] on p "760" at bounding box center [359, 117] width 42 height 16
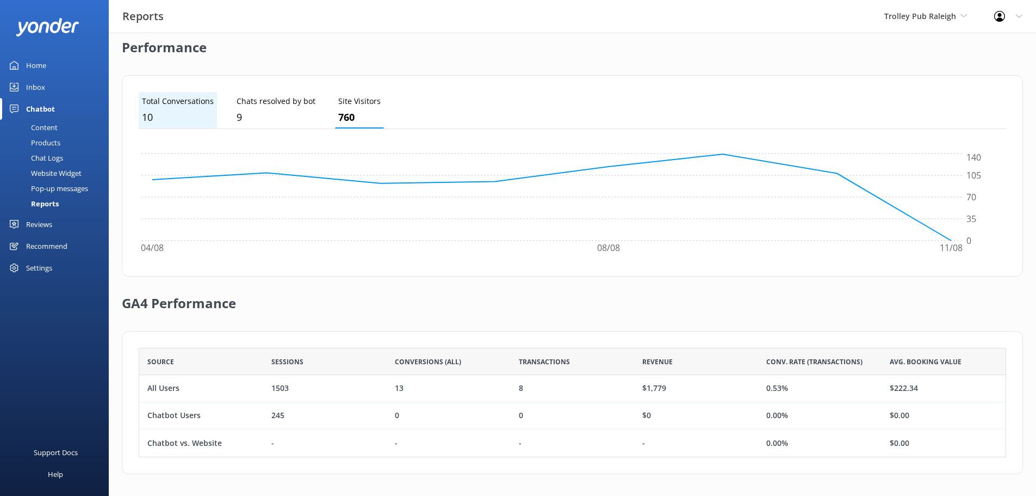
click at [157, 114] on p "10" at bounding box center [178, 117] width 72 height 16
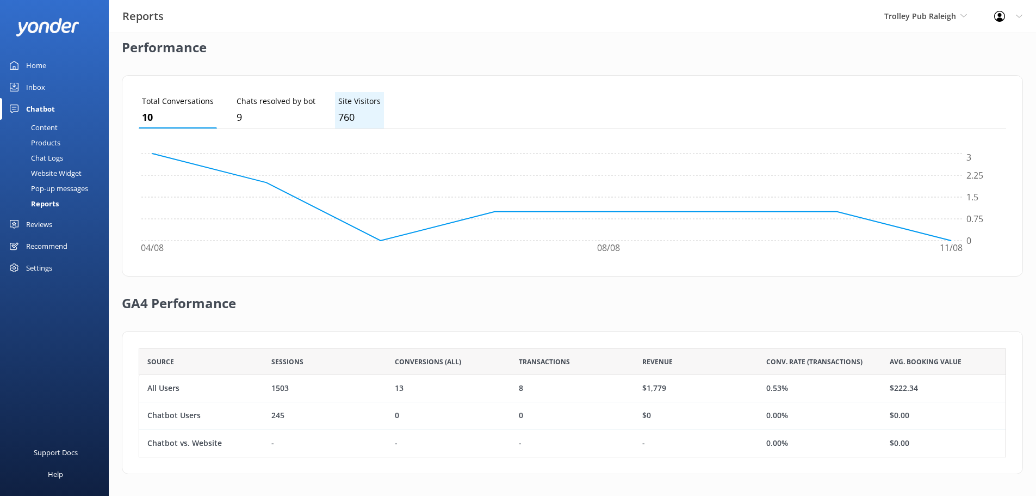
click at [338, 113] on p "760" at bounding box center [359, 117] width 42 height 16
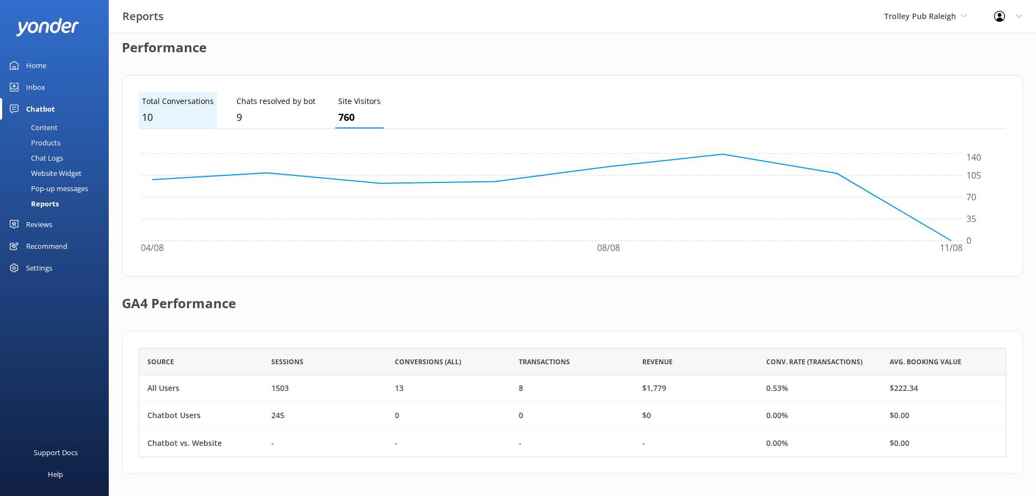
click at [153, 110] on p "10" at bounding box center [178, 117] width 72 height 16
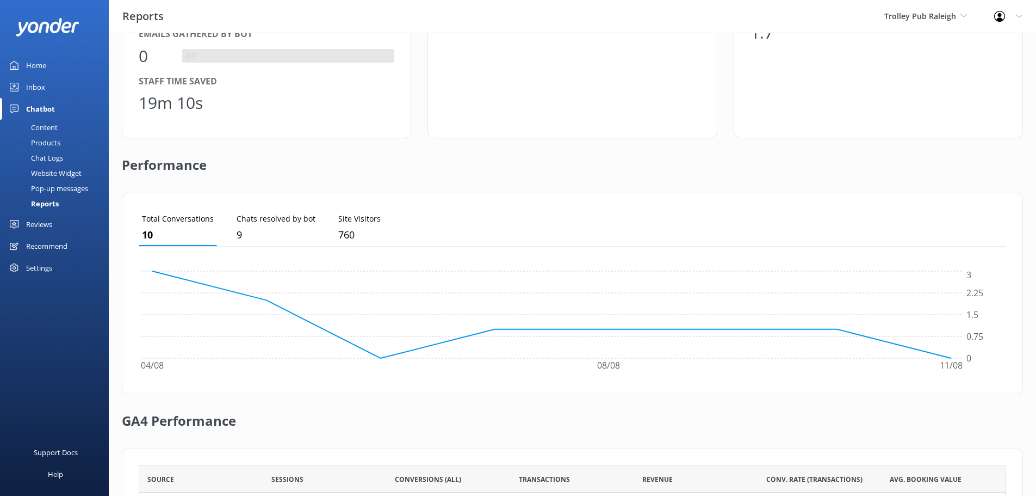
scroll to position [0, 0]
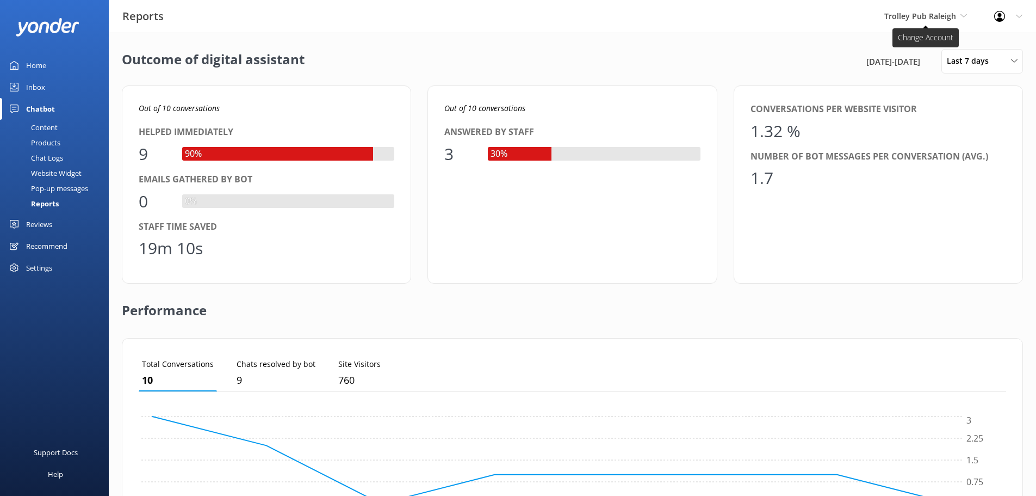
click at [947, 18] on span "Trolley Pub Raleigh" at bounding box center [921, 16] width 72 height 10
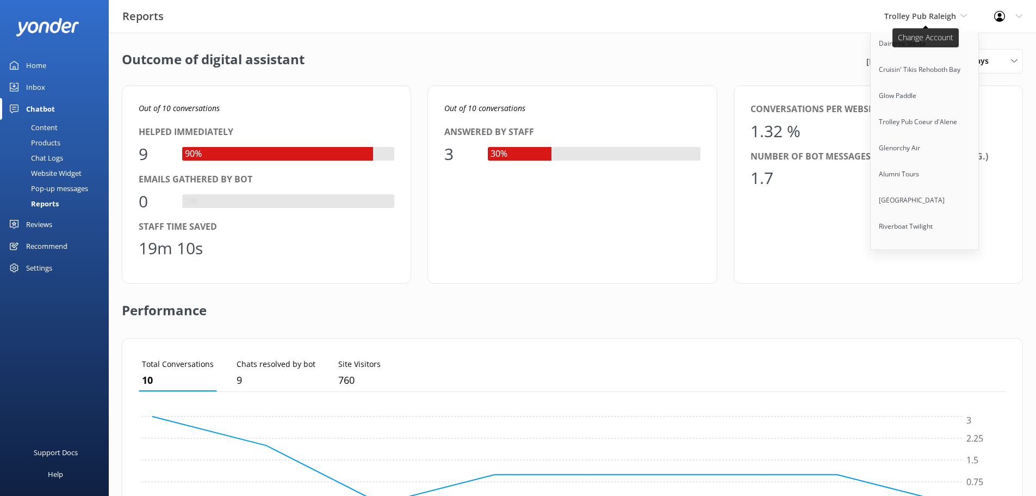
scroll to position [2917, 0]
click at [933, 216] on link "[US_STATE] Safari Jeep Tours" at bounding box center [925, 229] width 109 height 26
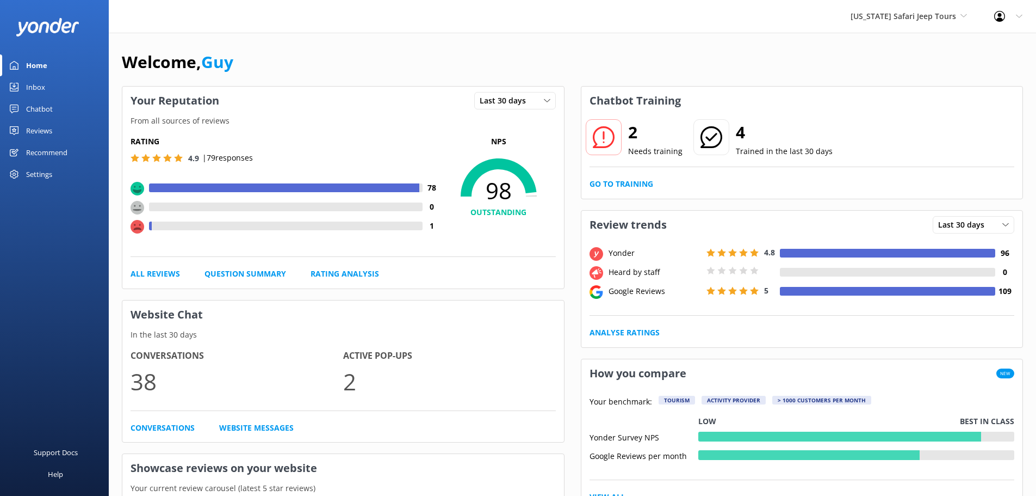
click at [41, 104] on div "Chatbot" at bounding box center [39, 109] width 27 height 22
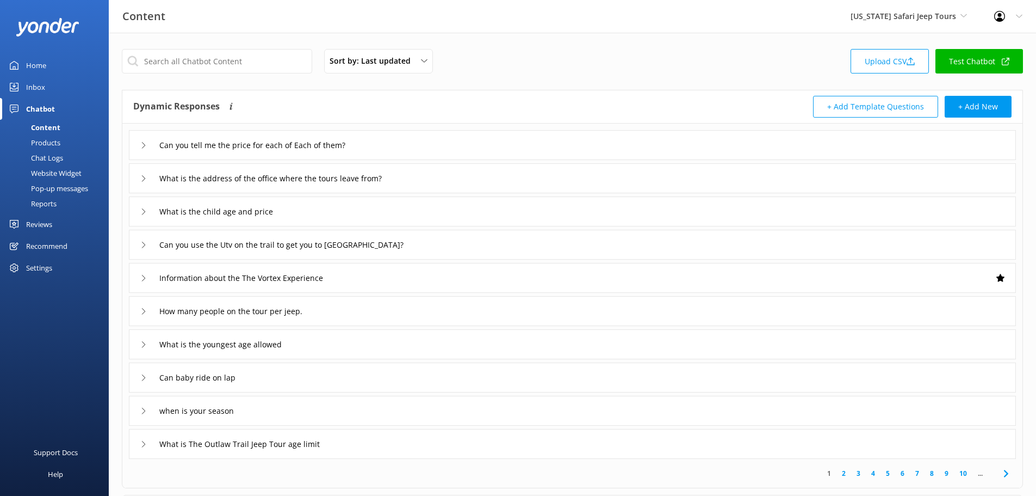
click at [43, 209] on div "Reports" at bounding box center [32, 203] width 50 height 15
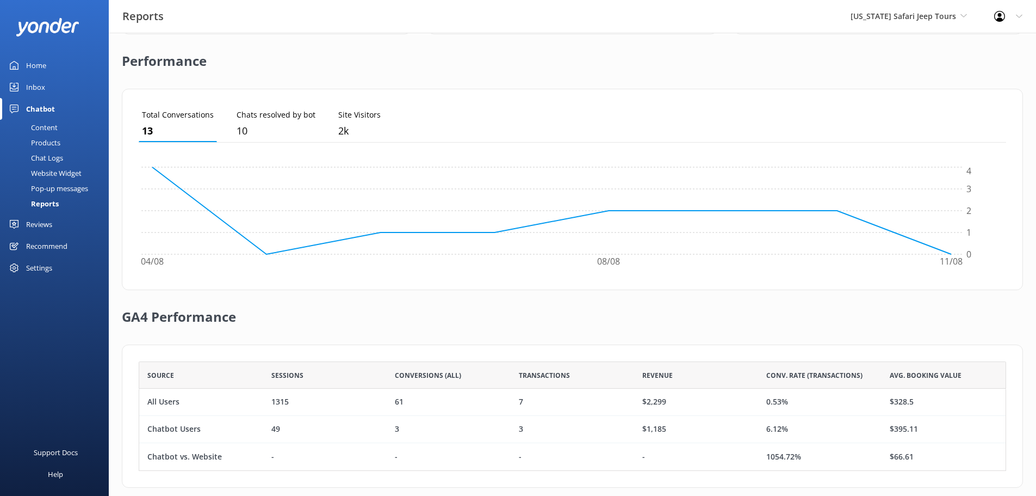
scroll to position [263, 0]
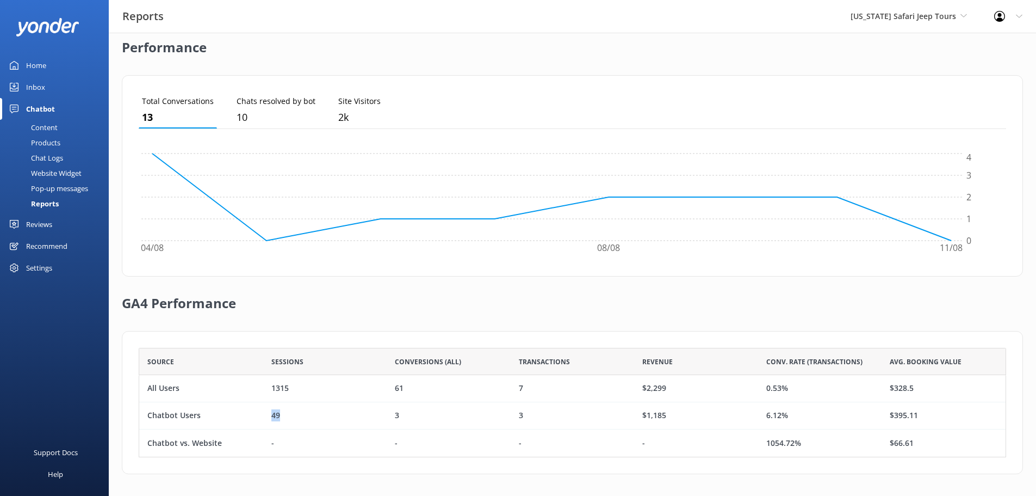
drag, startPoint x: 289, startPoint y: 419, endPoint x: 254, endPoint y: 407, distance: 37.3
click at [254, 407] on div "Chatbot Users 49 3 3 $1,185 6.12% $395.11" at bounding box center [573, 415] width 868 height 27
drag, startPoint x: 757, startPoint y: 164, endPoint x: 894, endPoint y: 165, distance: 137.6
click at [878, 163] on icon "04/08 08/08 11/08 0 1 2 3 4" at bounding box center [568, 205] width 859 height 109
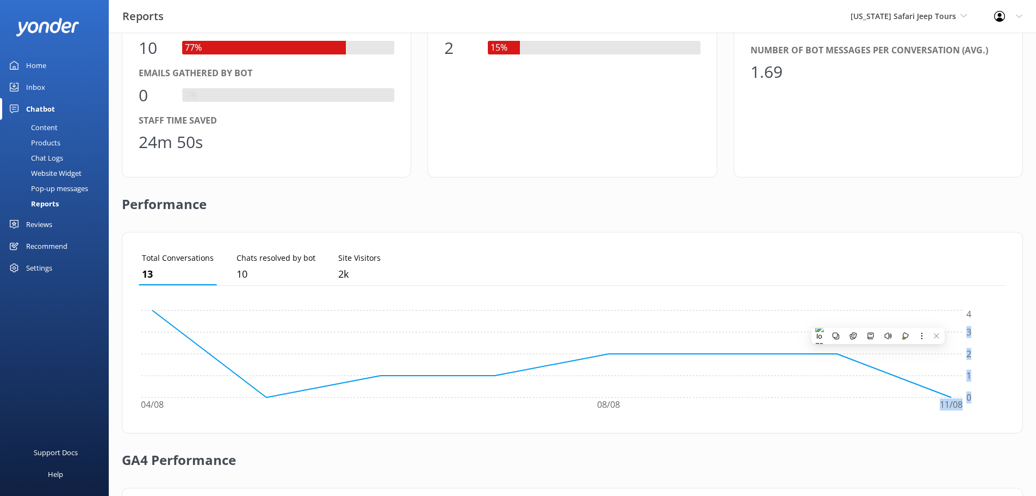
scroll to position [0, 0]
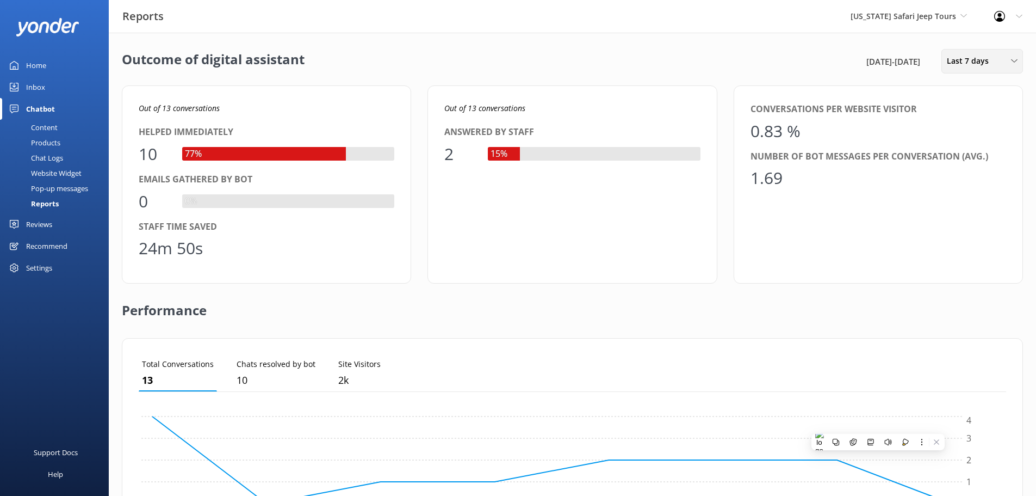
click at [994, 60] on span "Last 7 days" at bounding box center [971, 61] width 48 height 12
click at [973, 137] on div "Last month" at bounding box center [966, 131] width 36 height 11
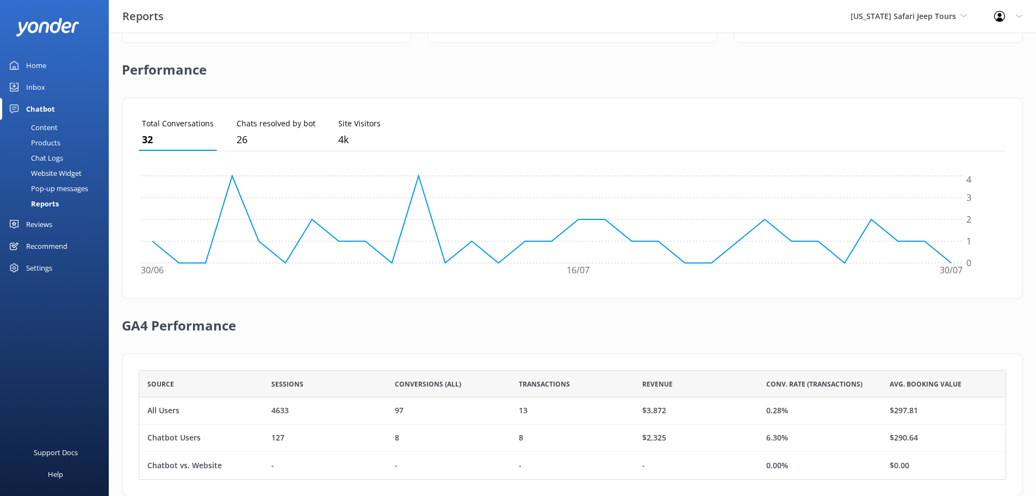
scroll to position [263, 0]
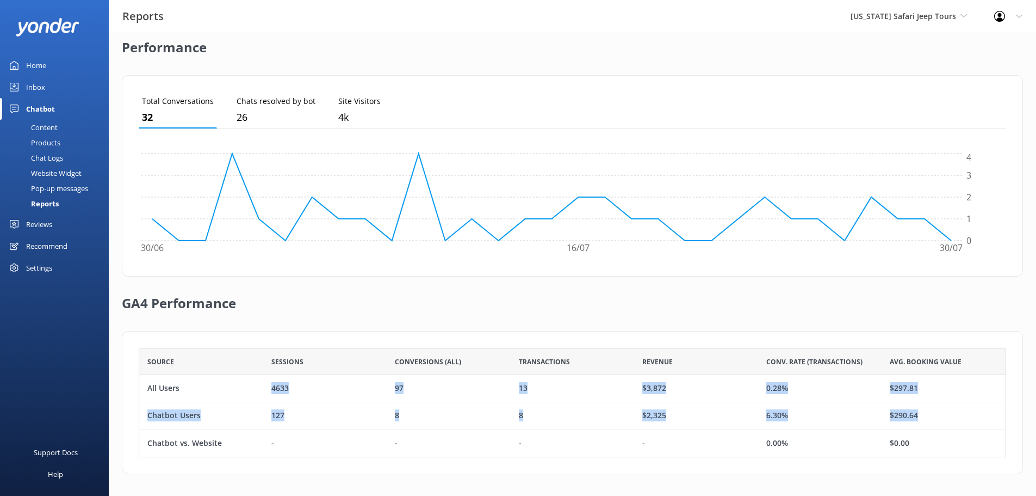
drag, startPoint x: 263, startPoint y: 385, endPoint x: 970, endPoint y: 411, distance: 707.7
click at [955, 422] on div "All Users 4633 97 13 $3,872 0.28% $297.81 Chatbot Users 127 8 8 $2,325 6.30% $2…" at bounding box center [573, 416] width 868 height 82
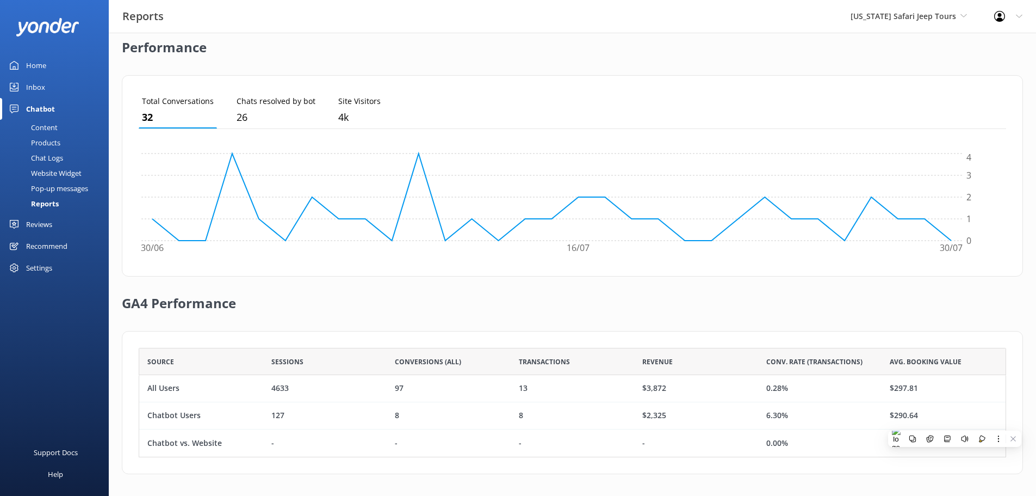
click at [1013, 306] on div "GA4 Performance" at bounding box center [572, 303] width 901 height 54
drag, startPoint x: 392, startPoint y: 388, endPoint x: 563, endPoint y: 394, distance: 171.4
click at [563, 394] on div "All Users 4633 97 13 $3,872 0.28% $297.81" at bounding box center [573, 388] width 868 height 27
click at [581, 391] on div "13" at bounding box center [573, 388] width 124 height 27
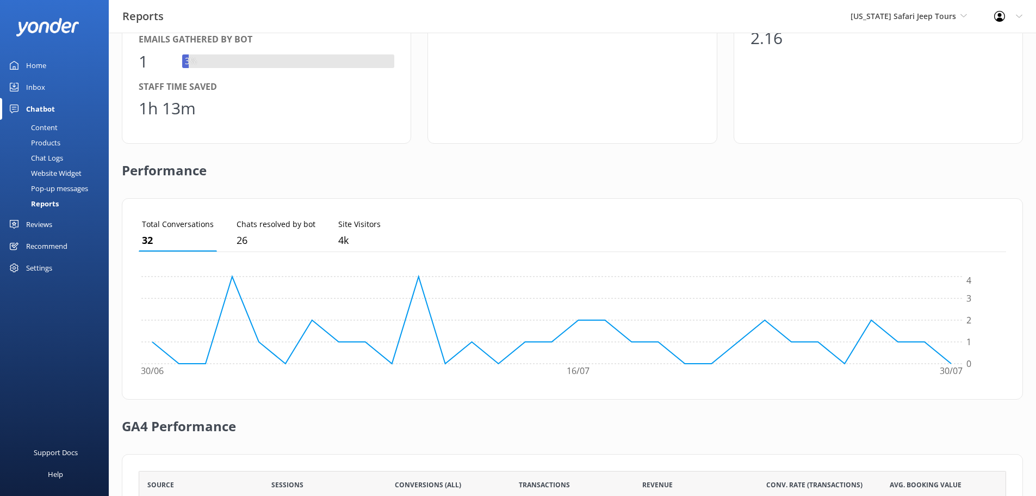
scroll to position [0, 0]
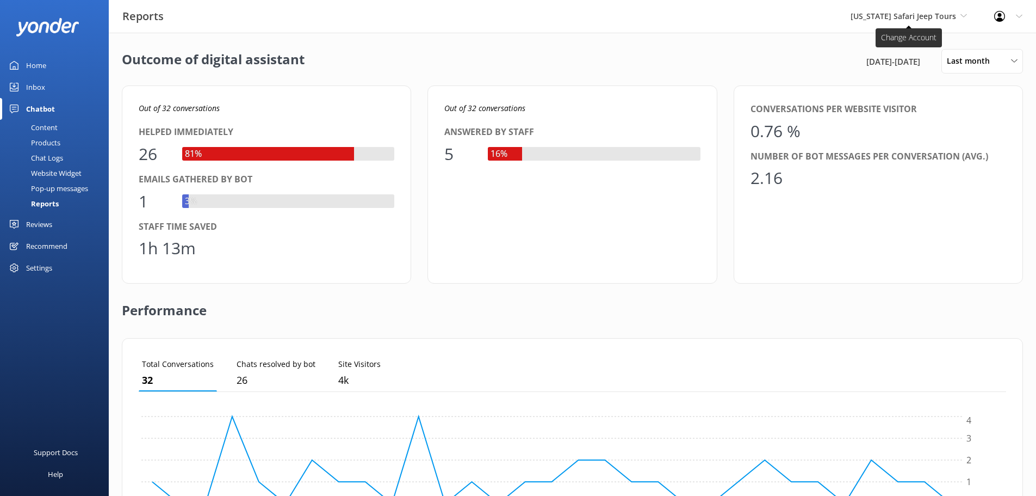
click at [953, 16] on span "[US_STATE] Safari Jeep Tours" at bounding box center [904, 16] width 106 height 10
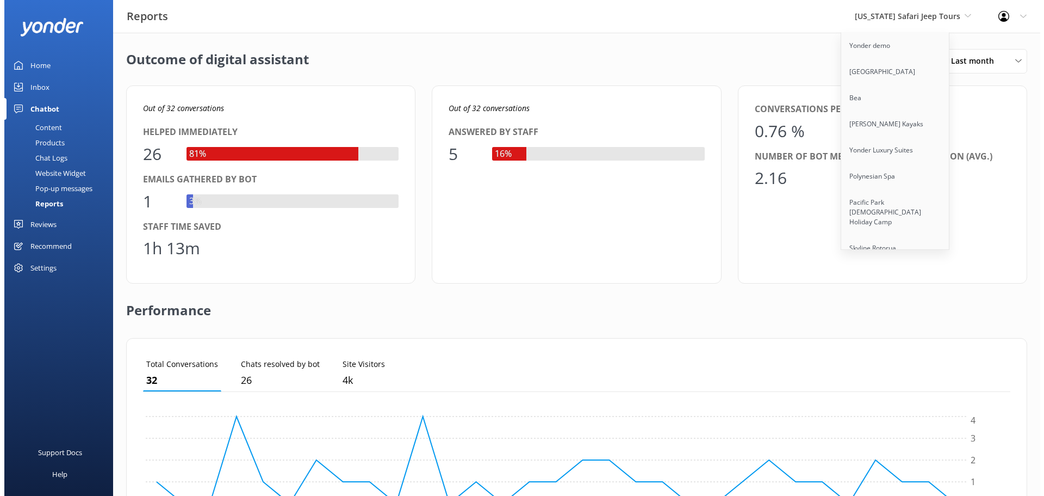
scroll to position [2917, 0]
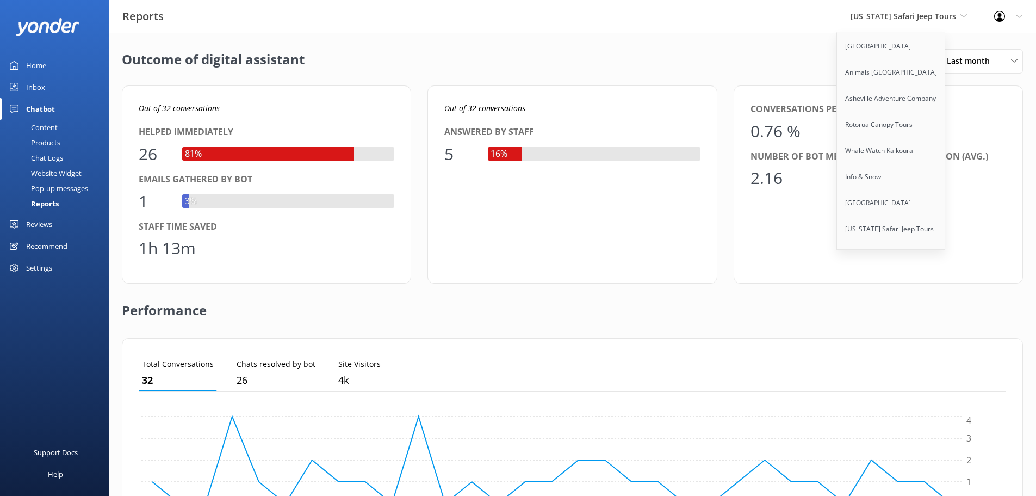
click at [913, 268] on link "[US_STATE] ATV Adventures" at bounding box center [891, 281] width 109 height 26
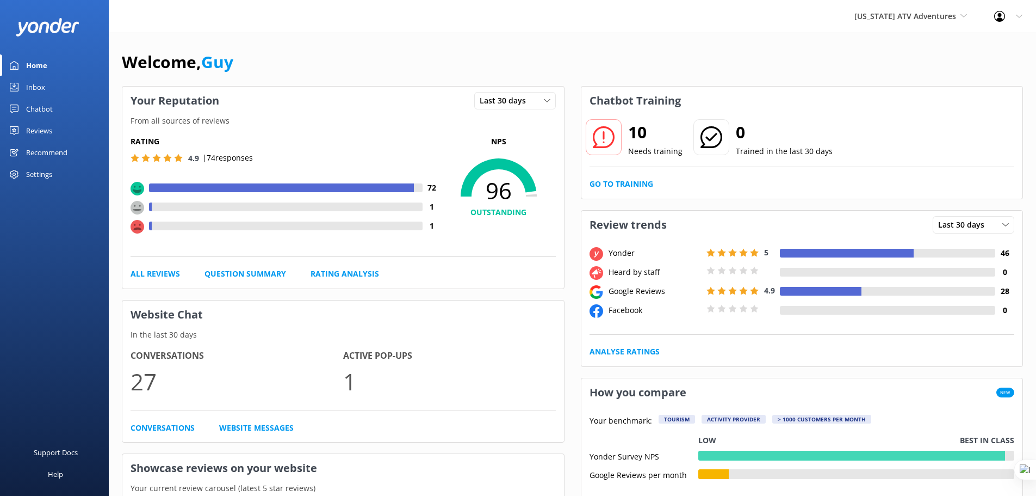
click at [36, 131] on div "Reviews" at bounding box center [39, 131] width 26 height 22
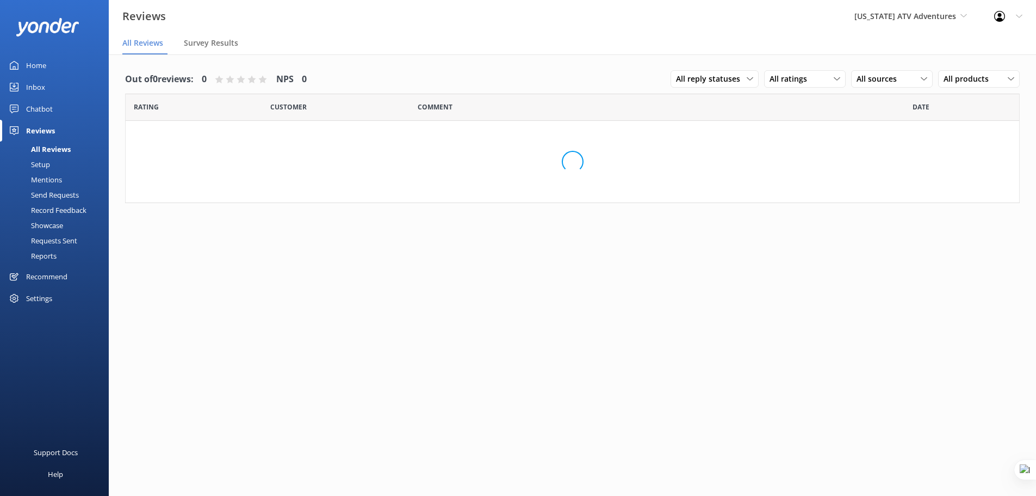
click at [42, 109] on div "Chatbot" at bounding box center [39, 109] width 27 height 22
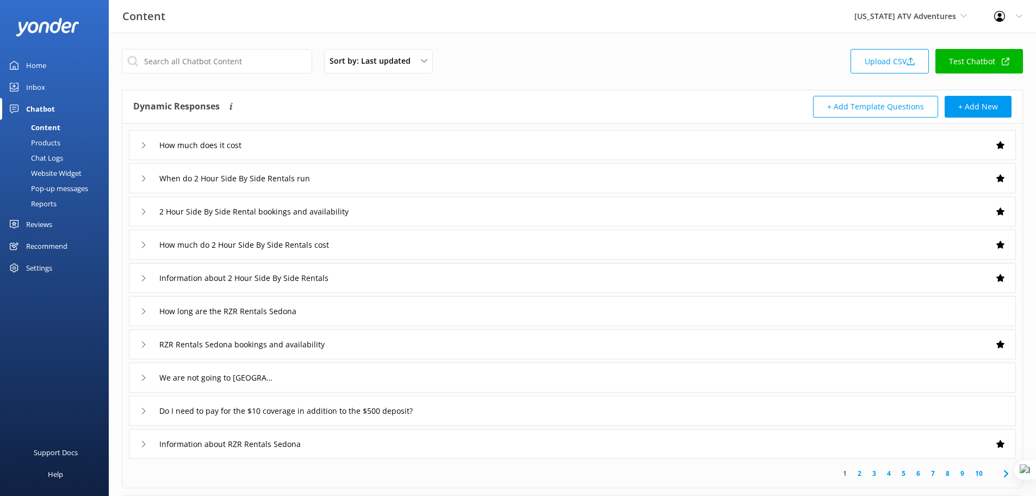
click at [48, 201] on div "Reports" at bounding box center [32, 203] width 50 height 15
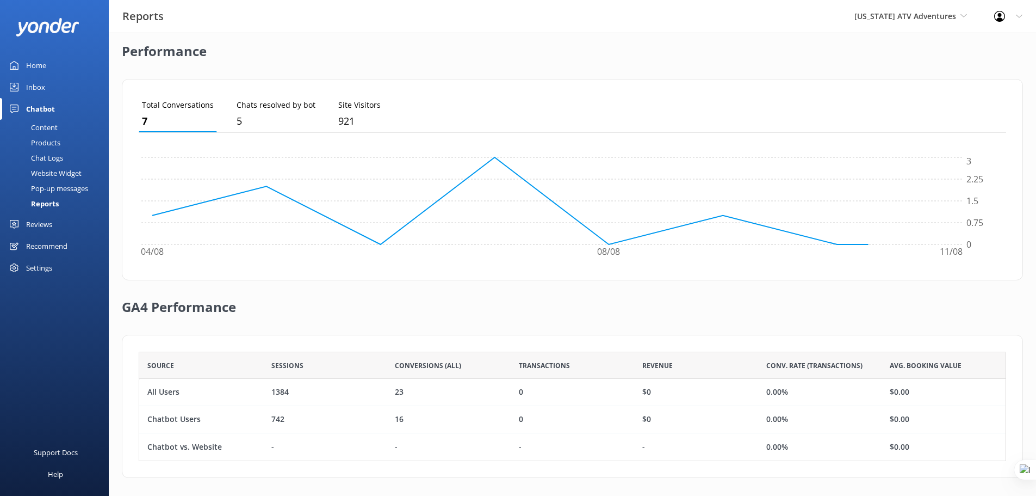
scroll to position [263, 0]
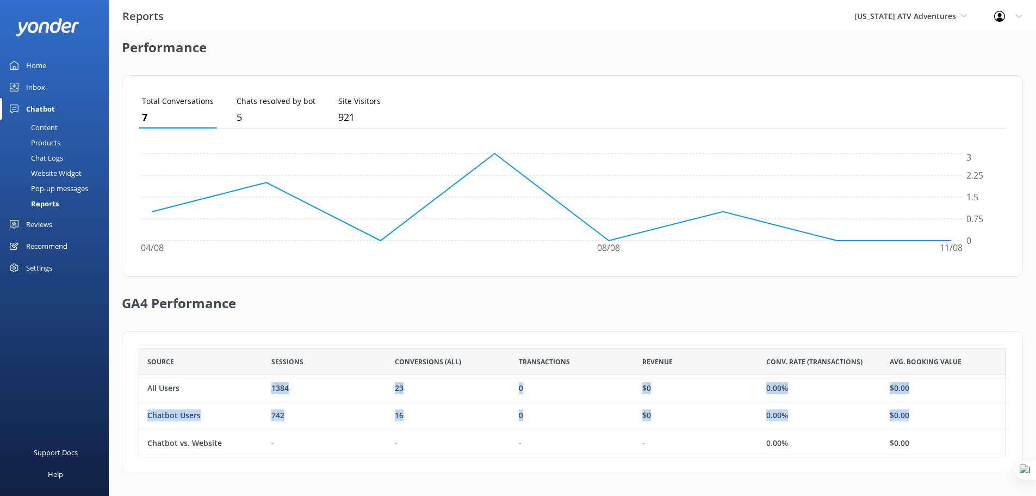
drag, startPoint x: 243, startPoint y: 387, endPoint x: 957, endPoint y: 407, distance: 714.6
click at [957, 407] on div "All Users 1384 23 0 $0 0.00% $0.00 Chatbot Users 742 16 0 $0 0.00% $0.00 Chatbo…" at bounding box center [573, 416] width 868 height 82
click at [957, 407] on div "$0.00" at bounding box center [944, 415] width 124 height 27
drag, startPoint x: 146, startPoint y: 385, endPoint x: 864, endPoint y: 336, distance: 719.7
click at [869, 343] on div "Source Sessions Conversions (All) Transactions Revenue Conv. Rate (Transactions…" at bounding box center [572, 402] width 901 height 143
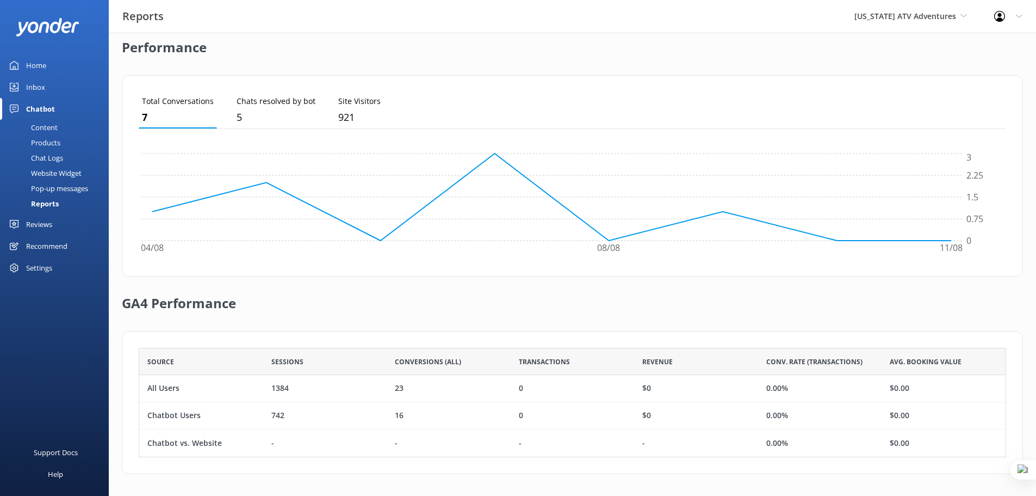
click at [834, 301] on div "GA4 Performance" at bounding box center [572, 303] width 901 height 54
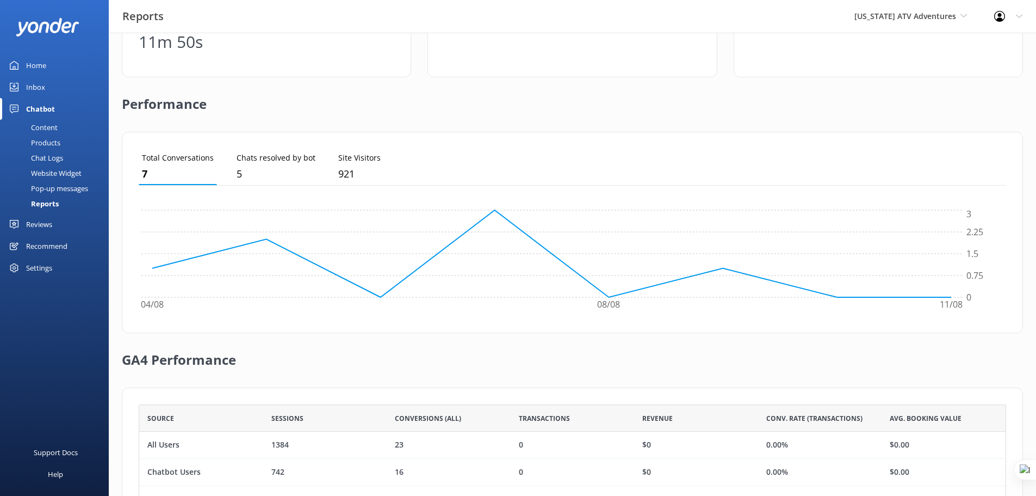
scroll to position [0, 0]
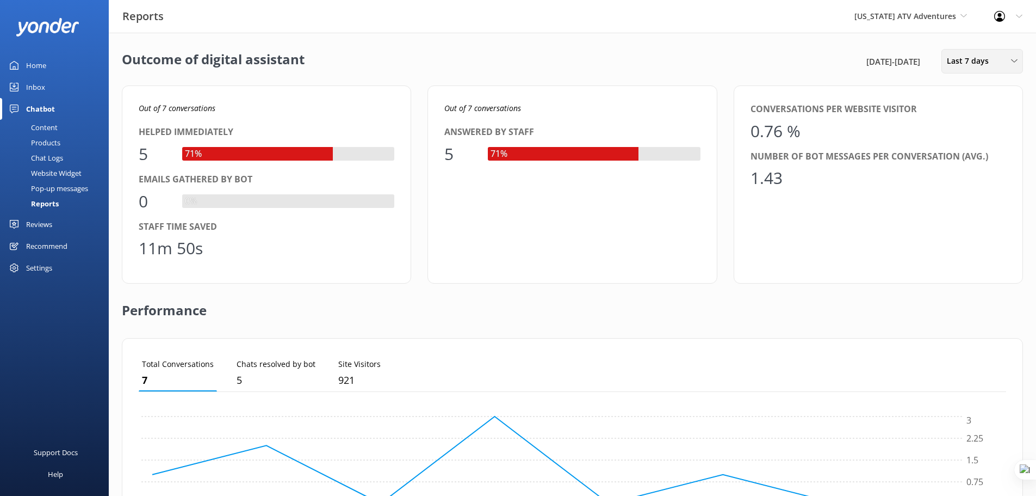
click at [948, 58] on span "Last 7 days" at bounding box center [971, 61] width 48 height 12
click at [962, 177] on div "Last 180 days" at bounding box center [969, 175] width 42 height 11
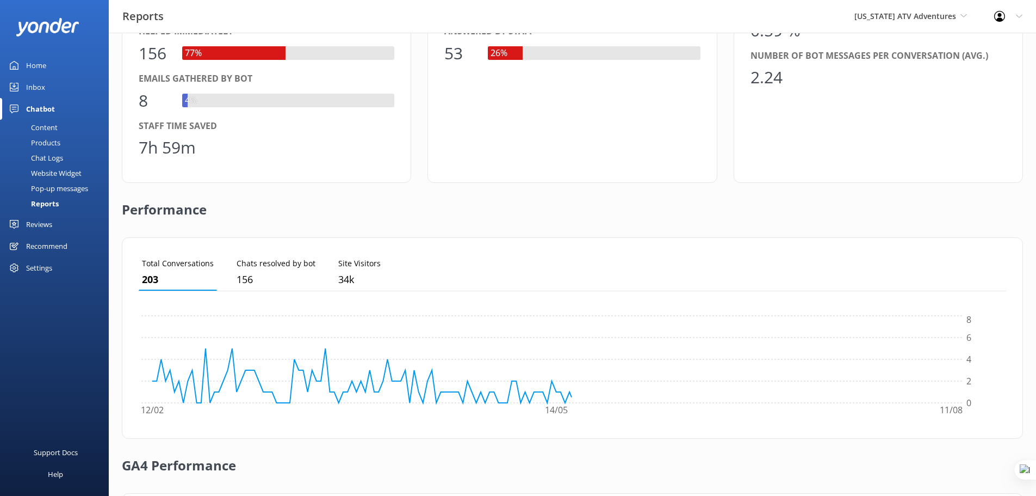
scroll to position [263, 0]
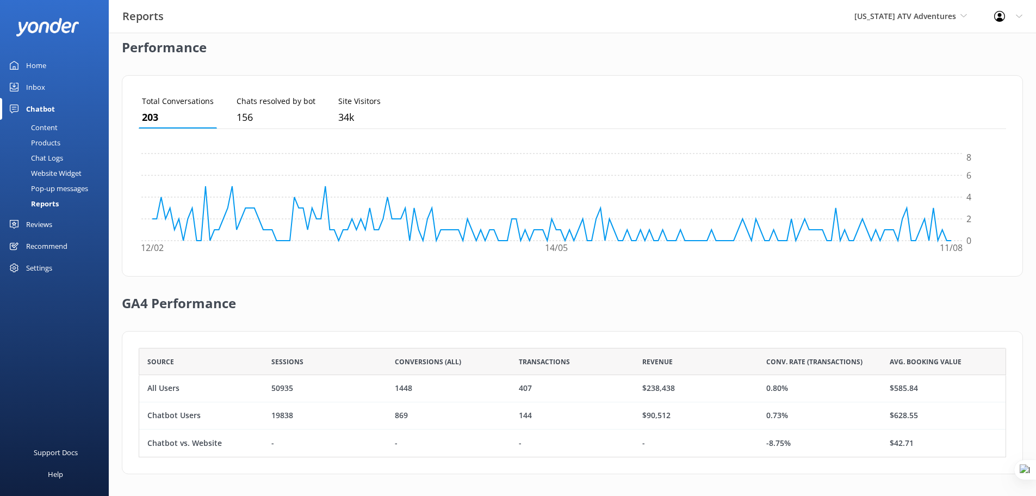
drag, startPoint x: 794, startPoint y: 410, endPoint x: 826, endPoint y: 424, distance: 35.1
click at [826, 424] on div "0.73%" at bounding box center [820, 415] width 124 height 27
click at [695, 422] on div "Chatbot Users 19838 869 144 $90,512 0.73% $628.55" at bounding box center [573, 415] width 868 height 27
click at [881, 420] on div "0.73%" at bounding box center [820, 415] width 124 height 27
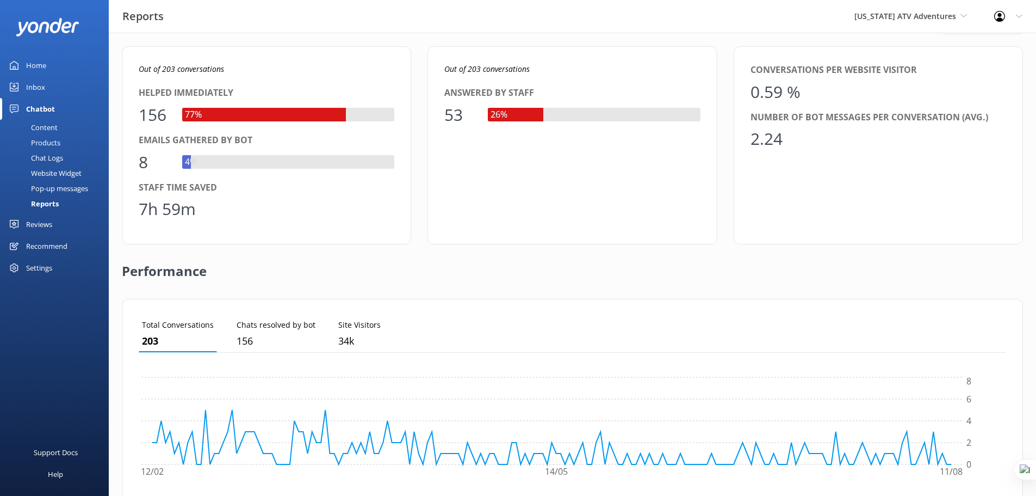
scroll to position [0, 0]
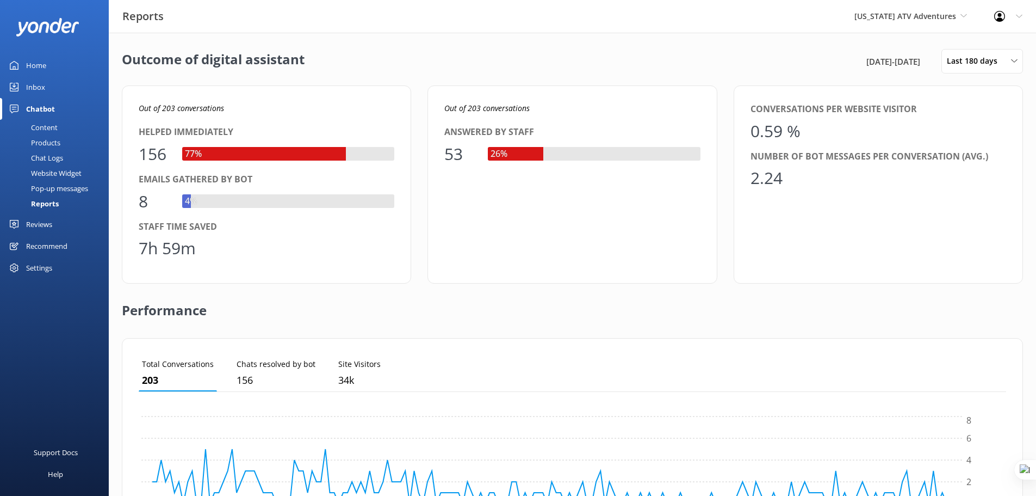
click at [166, 153] on div "156" at bounding box center [155, 154] width 33 height 26
click at [46, 63] on div "Home" at bounding box center [36, 65] width 20 height 22
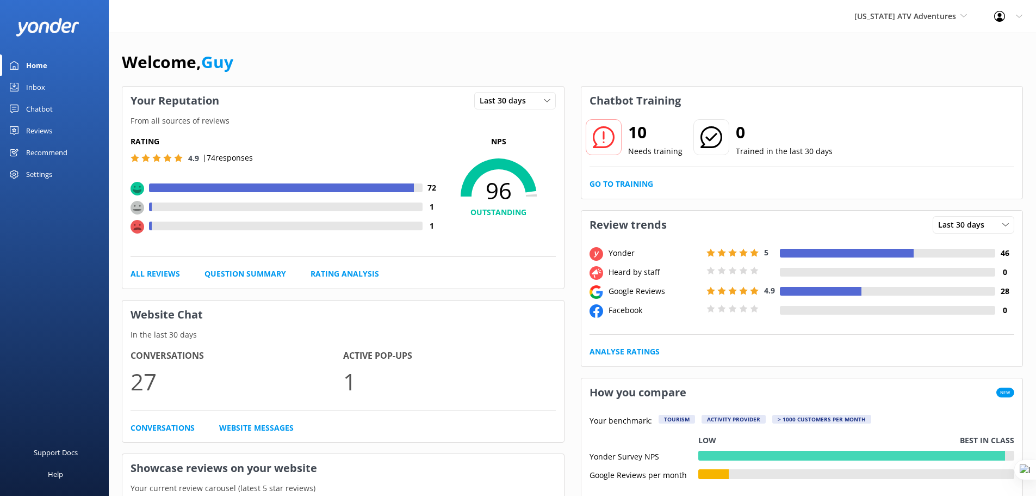
click at [50, 107] on div "Chatbot" at bounding box center [39, 109] width 27 height 22
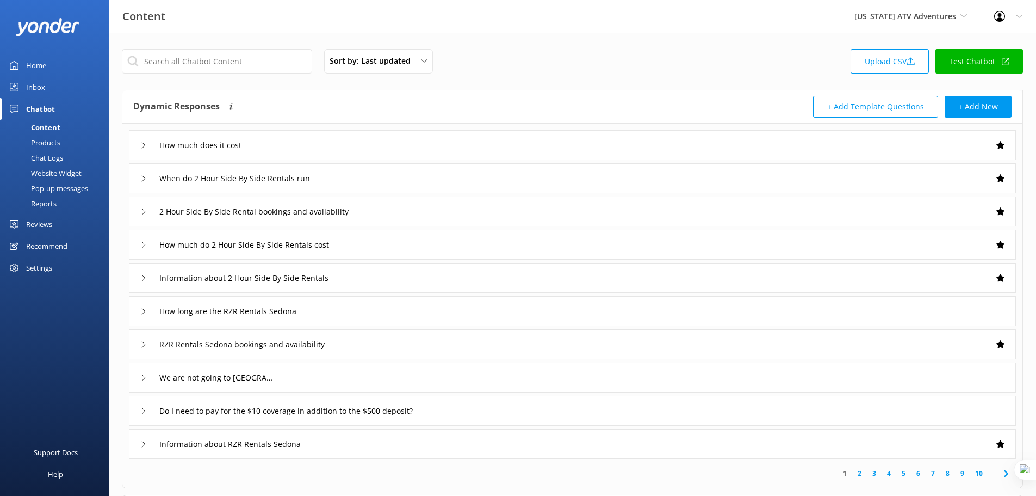
click at [56, 207] on div "Reports" at bounding box center [32, 203] width 50 height 15
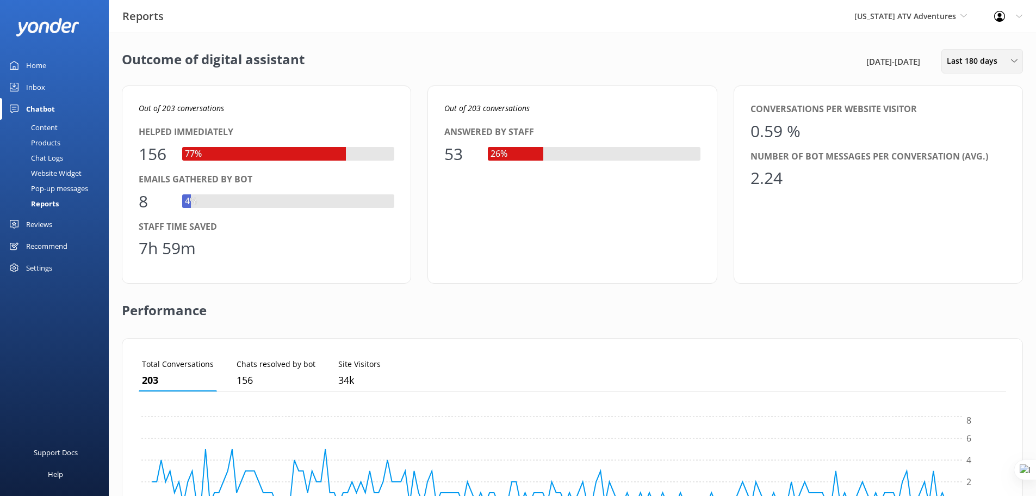
click at [981, 57] on span "Last 180 days" at bounding box center [975, 61] width 57 height 12
click at [976, 101] on link "Last 30 days" at bounding box center [990, 109] width 97 height 22
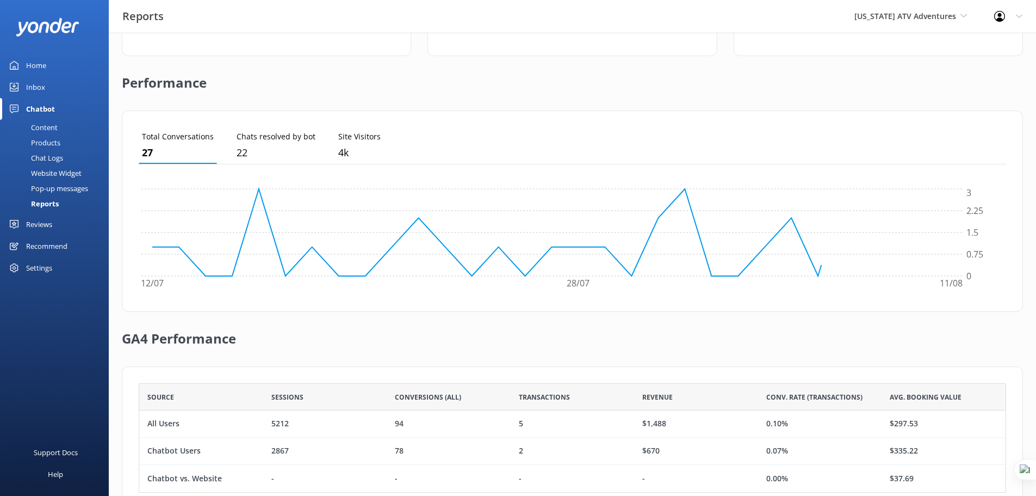
scroll to position [263, 0]
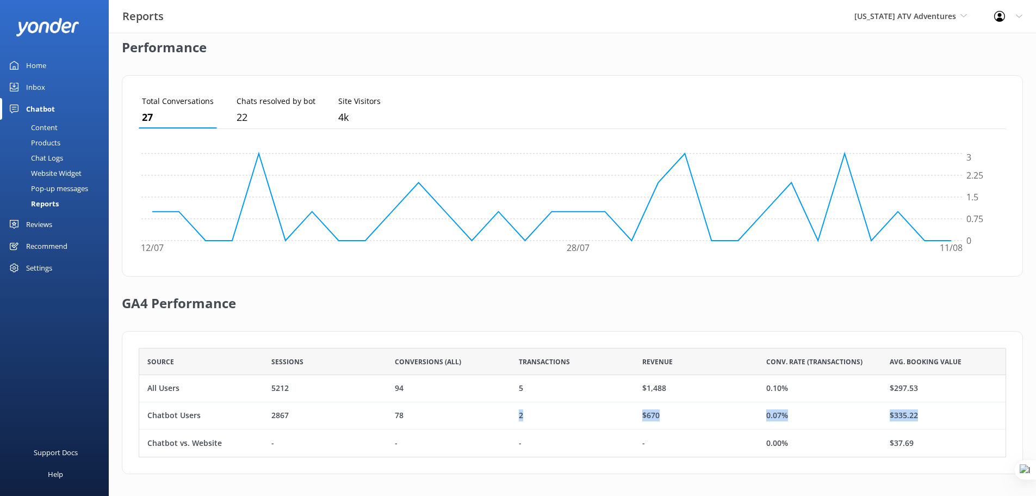
drag, startPoint x: 515, startPoint y: 410, endPoint x: 936, endPoint y: 421, distance: 420.6
click at [936, 421] on div "Chatbot Users 2867 78 2 $670 0.07% $335.22" at bounding box center [573, 415] width 868 height 27
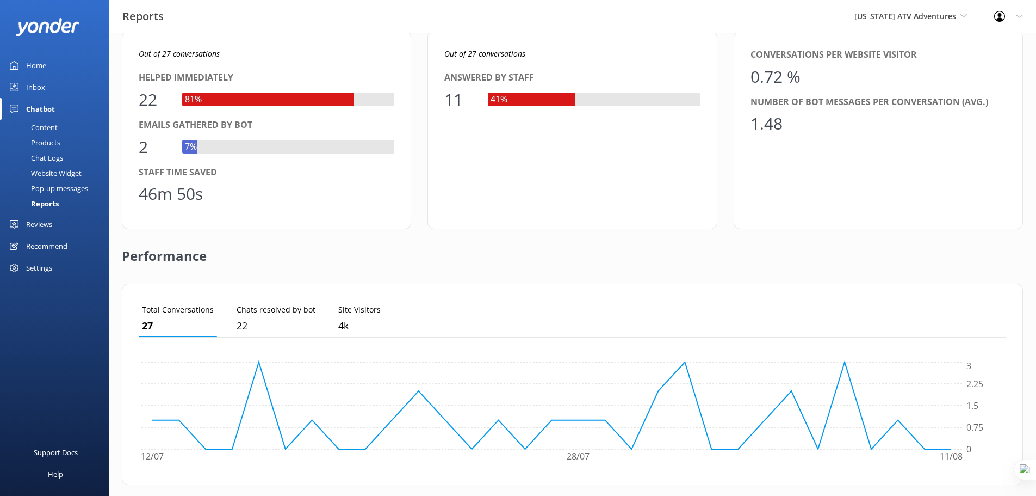
scroll to position [0, 0]
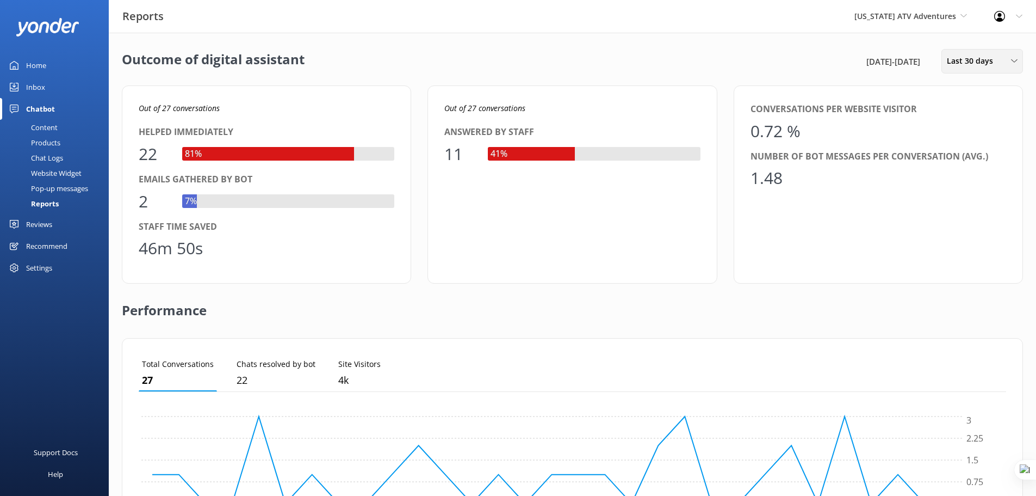
click at [1000, 59] on div "Last 30 days" at bounding box center [982, 61] width 76 height 12
click at [992, 90] on link "Last 7 days" at bounding box center [990, 87] width 97 height 22
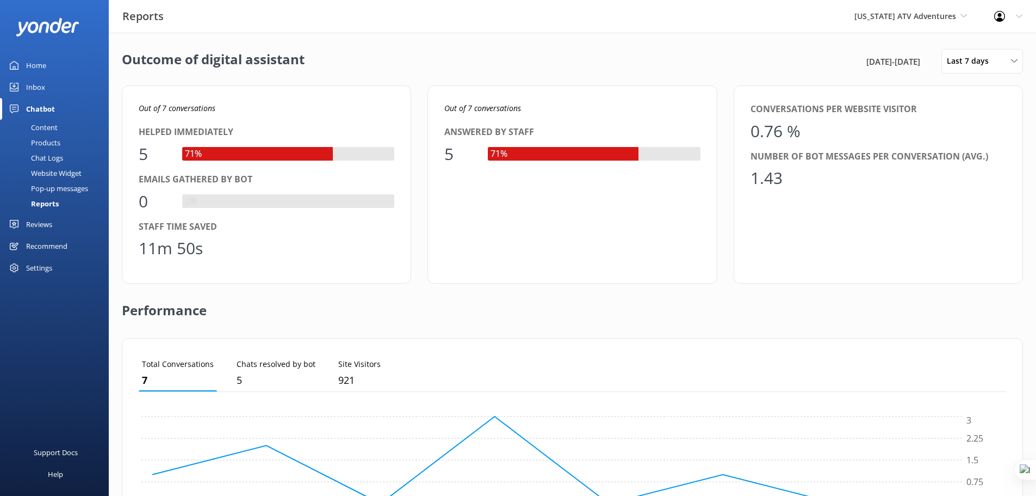
scroll to position [263, 0]
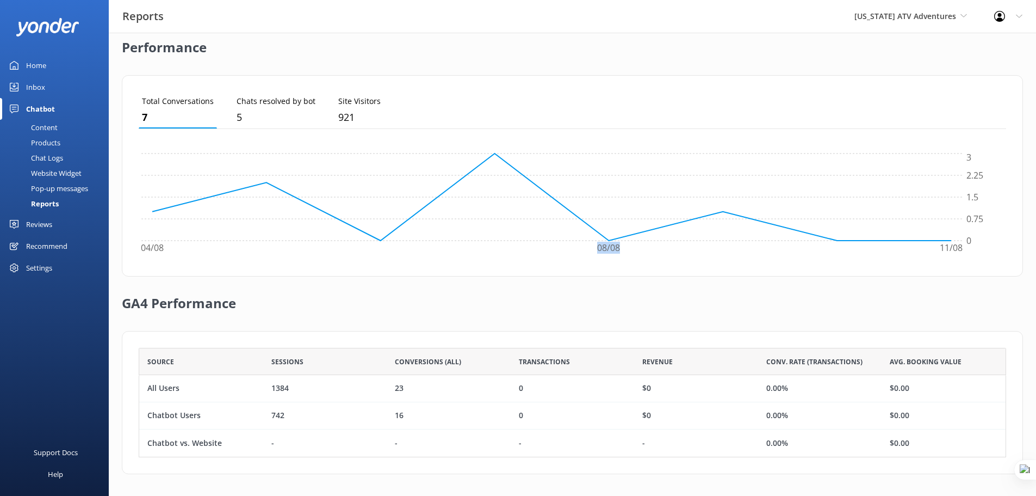
drag, startPoint x: 588, startPoint y: 249, endPoint x: 646, endPoint y: 254, distance: 57.8
click at [646, 254] on icon "04/08 08/08 11/08 0 0.75 1.5 2.25 3" at bounding box center [568, 205] width 859 height 109
click at [671, 248] on icon "04/08 08/08 11/08 0 0.75 1.5 2.25 3" at bounding box center [568, 205] width 859 height 109
drag, startPoint x: 679, startPoint y: 250, endPoint x: 586, endPoint y: 258, distance: 93.3
click at [586, 258] on icon "04/08 08/08 11/08 0 0.75 1.5 2.25 3" at bounding box center [568, 205] width 859 height 109
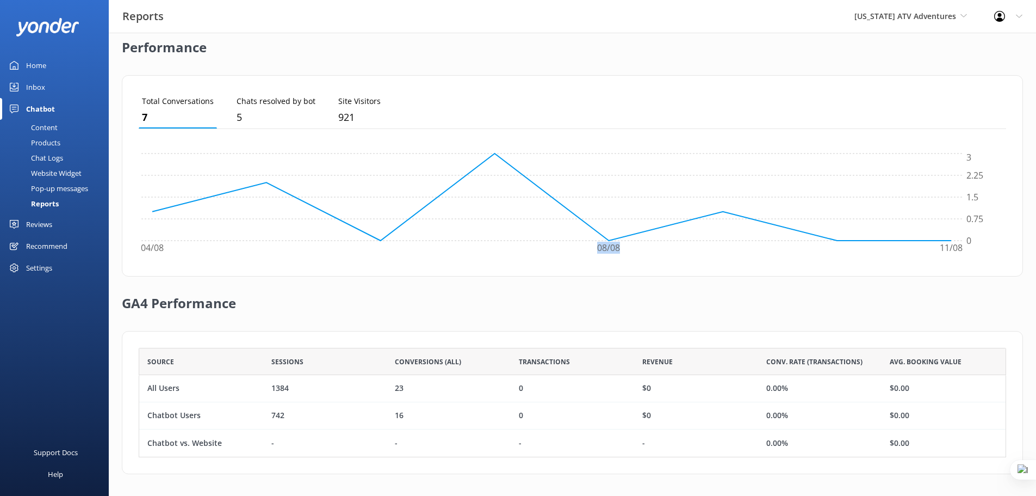
click at [586, 258] on icon "04/08 08/08 11/08 0 0.75 1.5 2.25 3" at bounding box center [568, 205] width 859 height 109
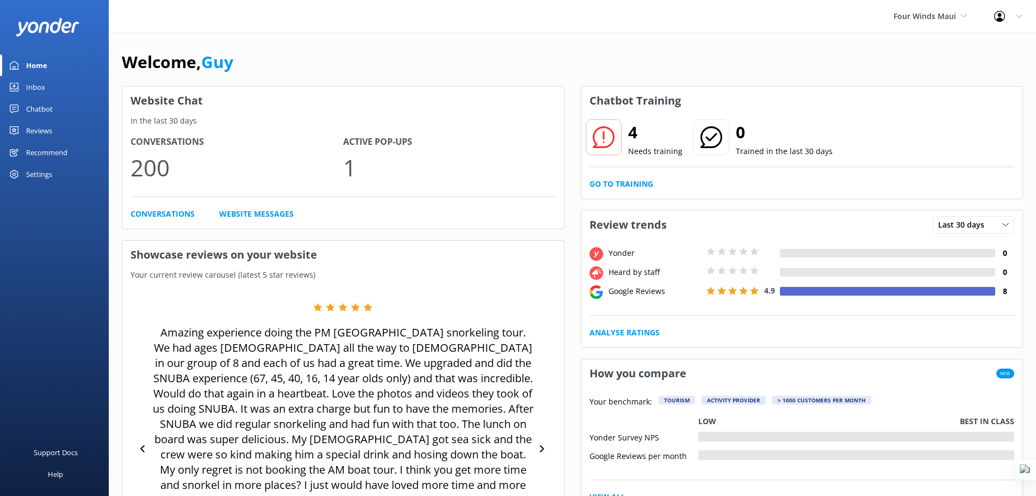
click at [421, 29] on div "Four Winds Maui Yonder demo Musket Cove Island Resort & Marina Bea Abel Tasman …" at bounding box center [518, 16] width 1036 height 33
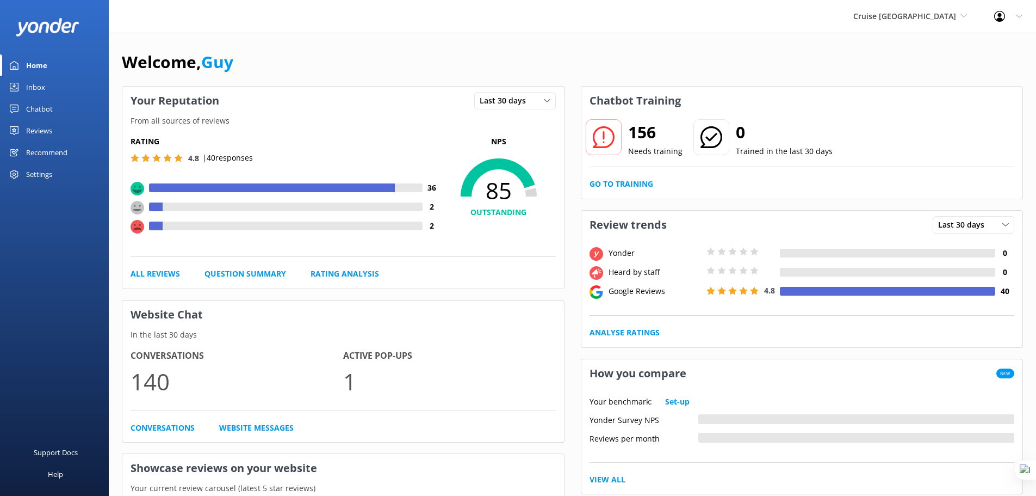
click at [39, 112] on div "Chatbot" at bounding box center [39, 109] width 27 height 22
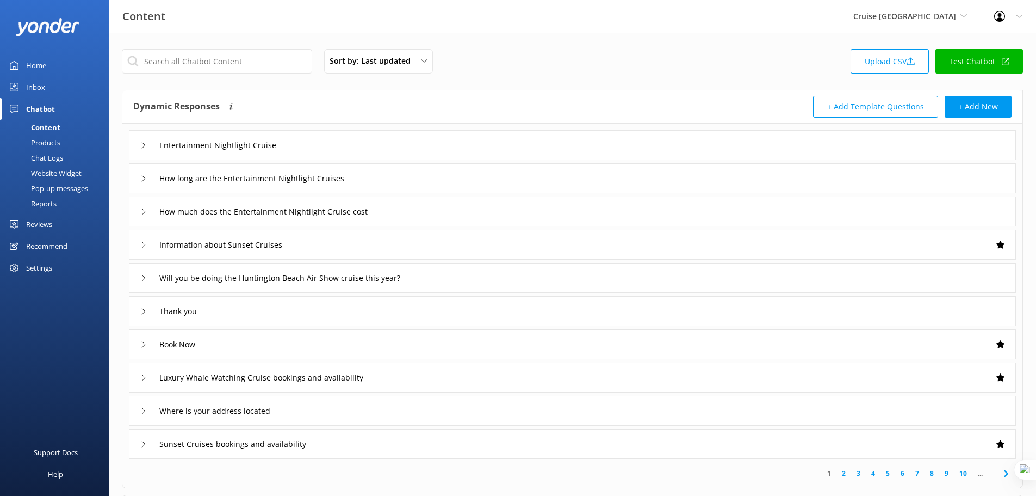
click at [42, 205] on div "Reports" at bounding box center [32, 203] width 50 height 15
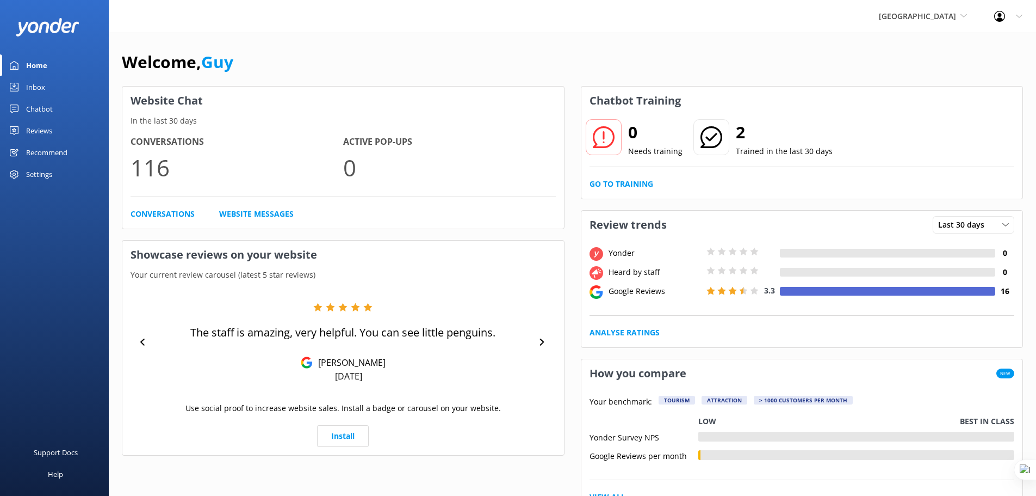
click at [47, 112] on div "Chatbot" at bounding box center [39, 109] width 27 height 22
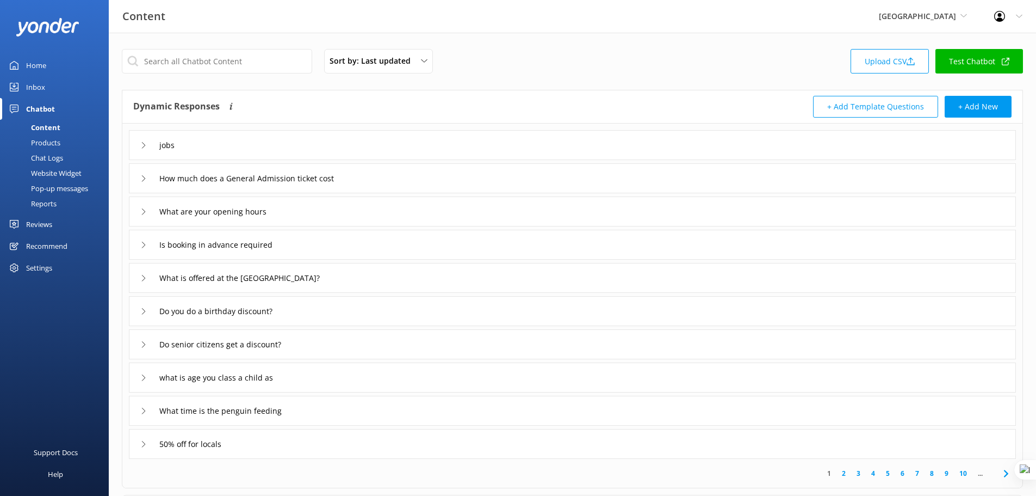
click at [41, 203] on div "Reports" at bounding box center [32, 203] width 50 height 15
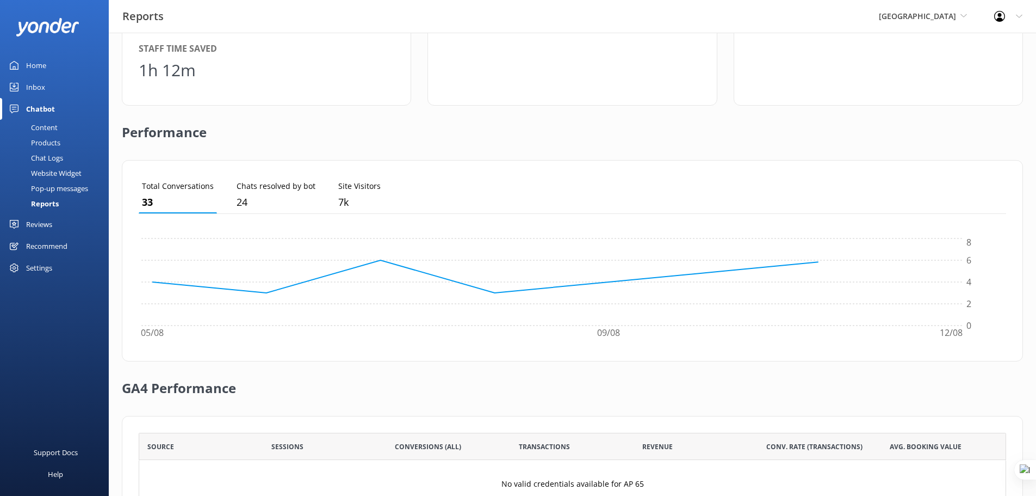
scroll to position [263, 0]
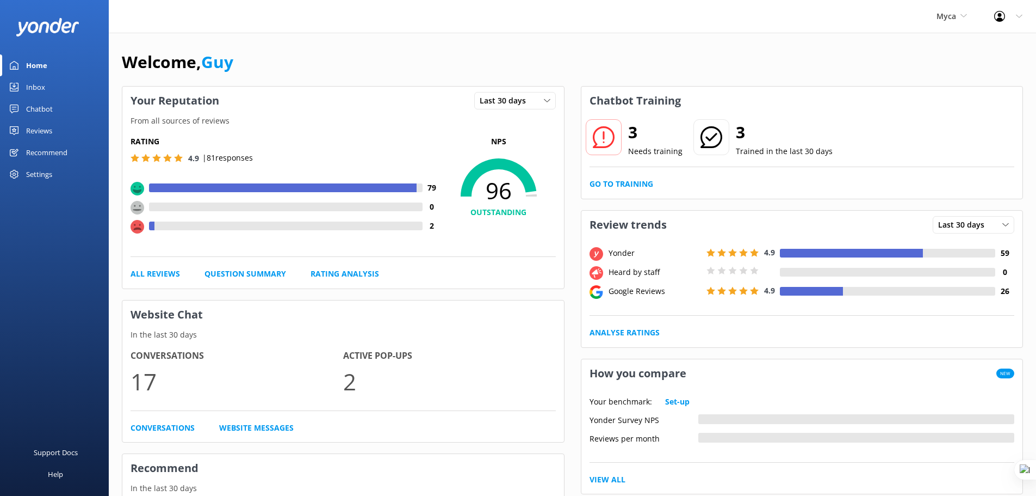
click at [52, 112] on div "Chatbot" at bounding box center [39, 109] width 27 height 22
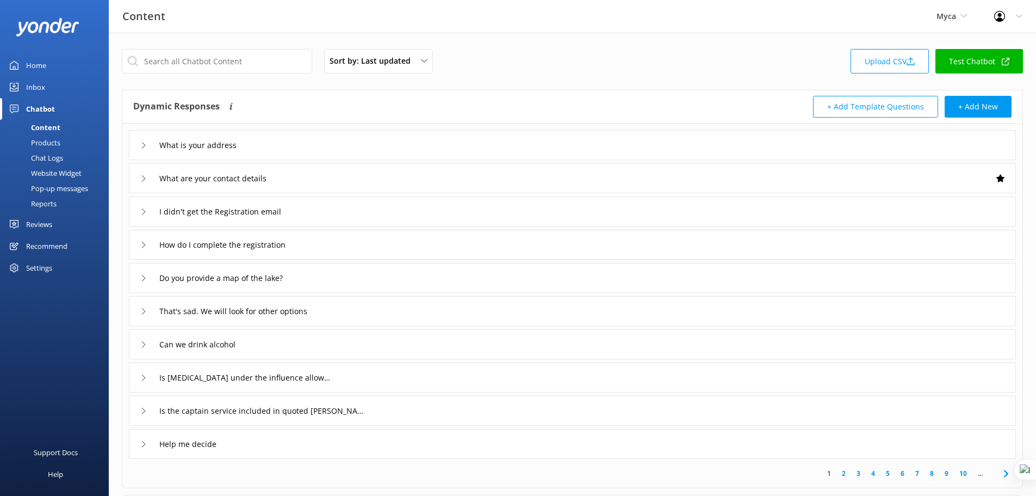
click at [47, 203] on div "Reports" at bounding box center [32, 203] width 50 height 15
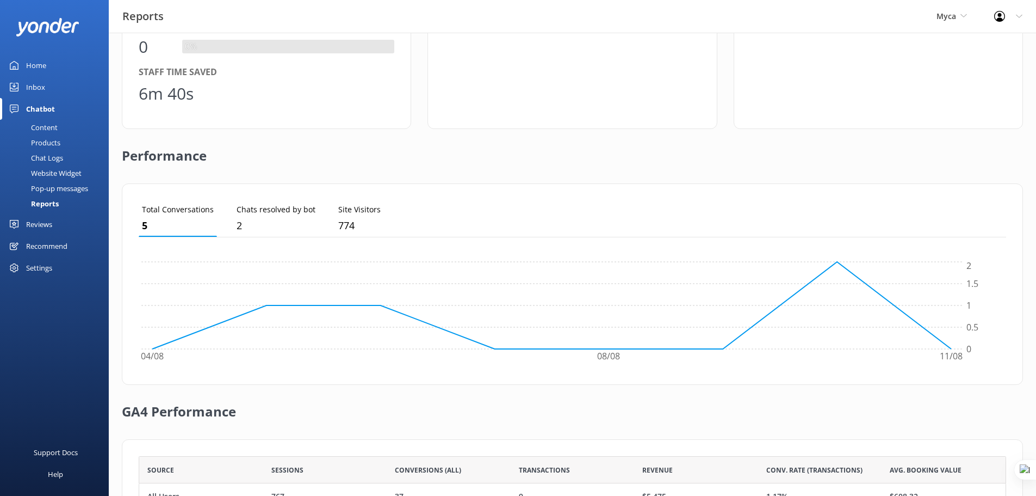
scroll to position [263, 0]
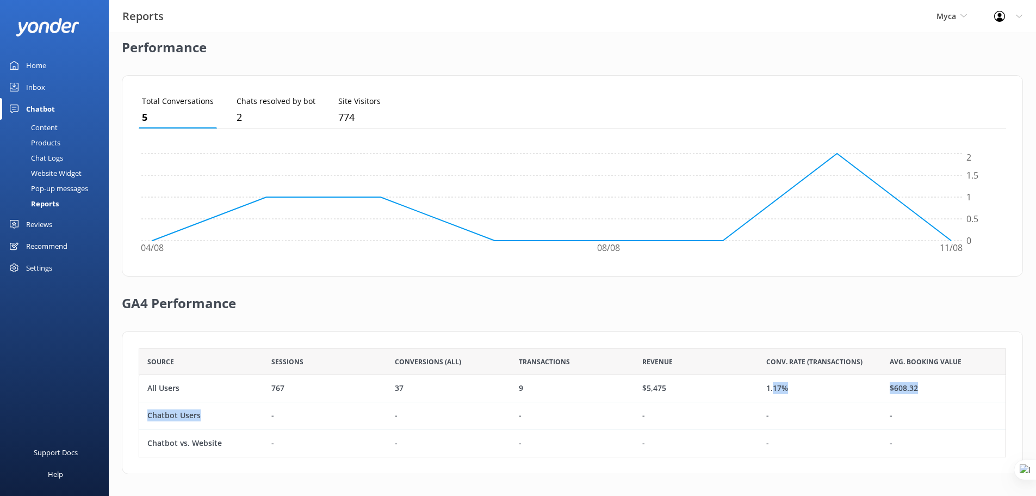
drag, startPoint x: 271, startPoint y: 415, endPoint x: 772, endPoint y: 387, distance: 501.2
click at [772, 387] on div "All Users 767 37 9 $5,475 1.17% $608.32 Chatbot Users - - - - - - Chatbot vs. W…" at bounding box center [573, 416] width 868 height 82
click at [610, 406] on div "-" at bounding box center [573, 415] width 124 height 27
drag, startPoint x: 262, startPoint y: 411, endPoint x: 953, endPoint y: 413, distance: 690.9
click at [953, 413] on div "Chatbot Users - - - - - -" at bounding box center [573, 415] width 868 height 27
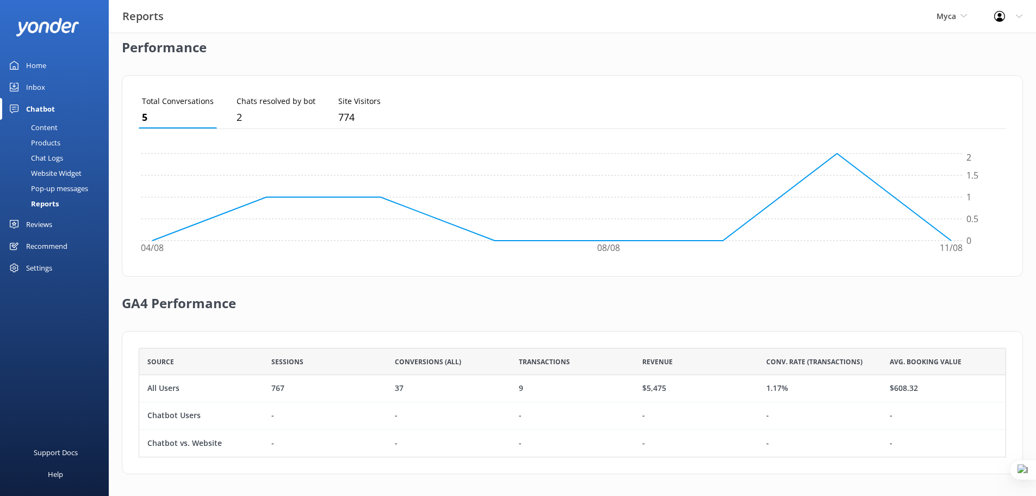
click at [438, 321] on div "GA4 Performance" at bounding box center [572, 303] width 901 height 54
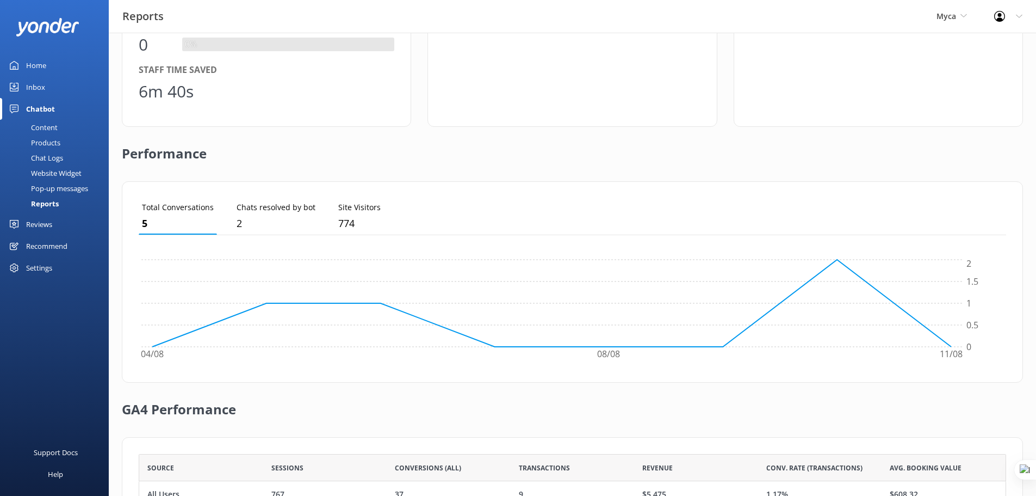
scroll to position [154, 0]
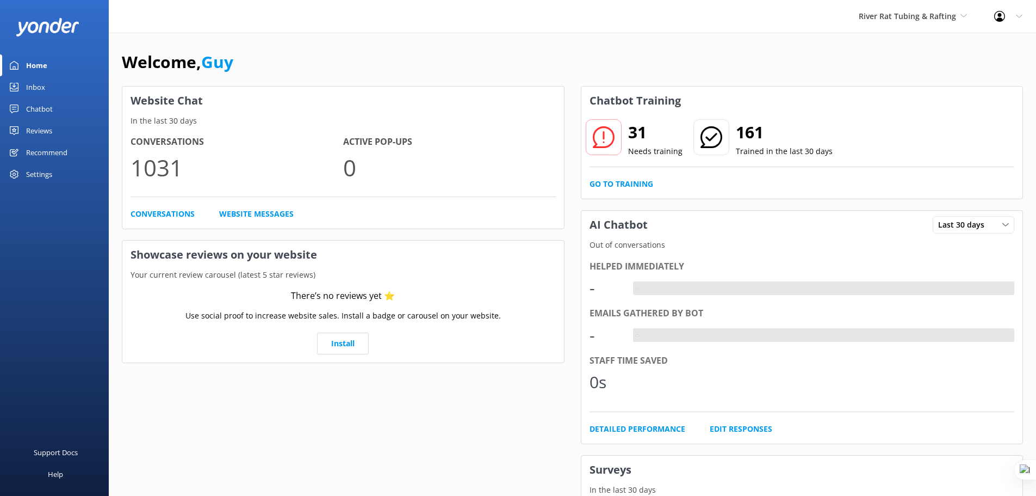
click at [49, 107] on div "Chatbot" at bounding box center [39, 109] width 27 height 22
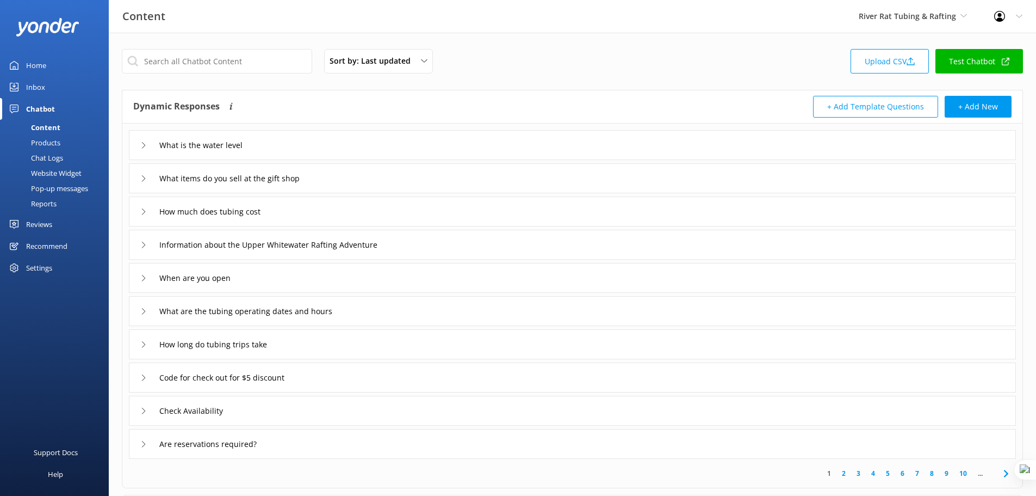
click at [43, 205] on div "Reports" at bounding box center [32, 203] width 50 height 15
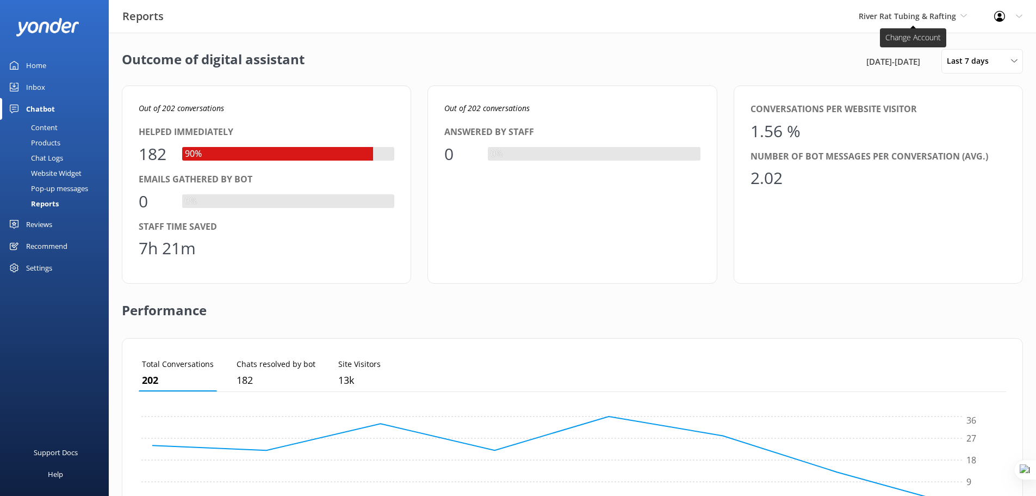
click at [916, 16] on span "River Rat Tubing & Rafting" at bounding box center [907, 16] width 97 height 10
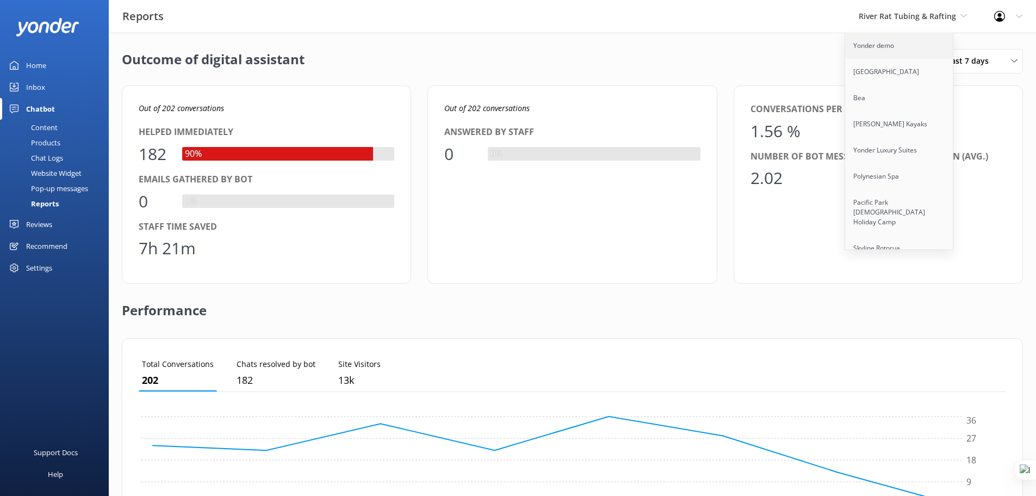
click at [886, 50] on link "Yonder demo" at bounding box center [899, 46] width 109 height 26
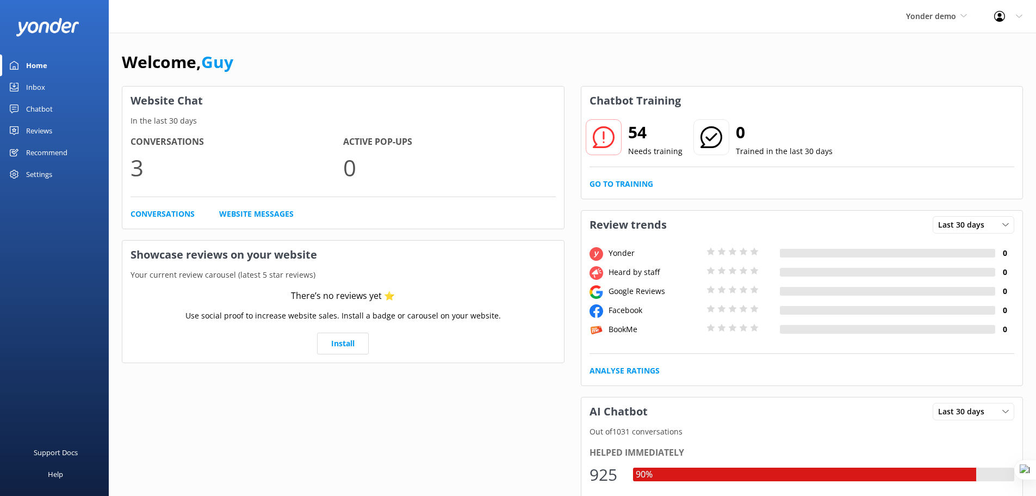
click at [53, 110] on link "Chatbot" at bounding box center [54, 109] width 109 height 22
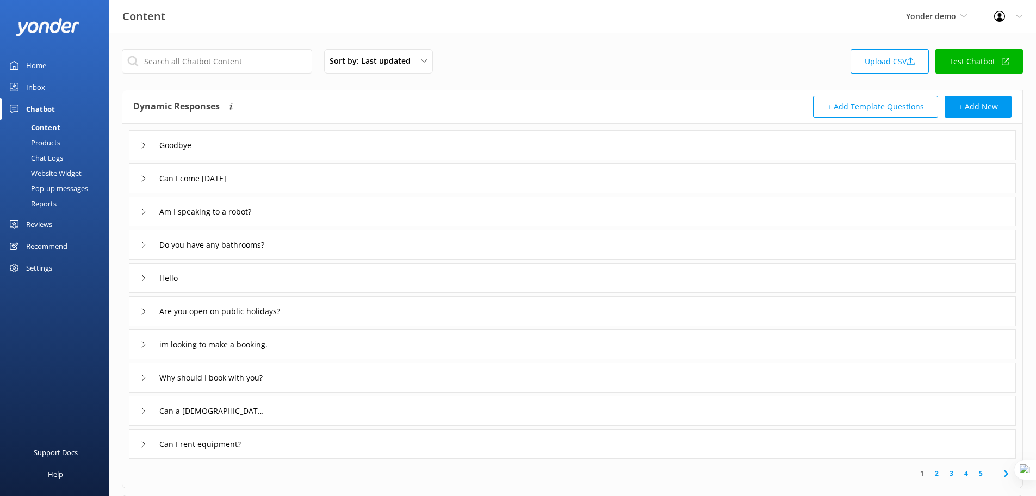
click at [43, 204] on div "Reports" at bounding box center [32, 203] width 50 height 15
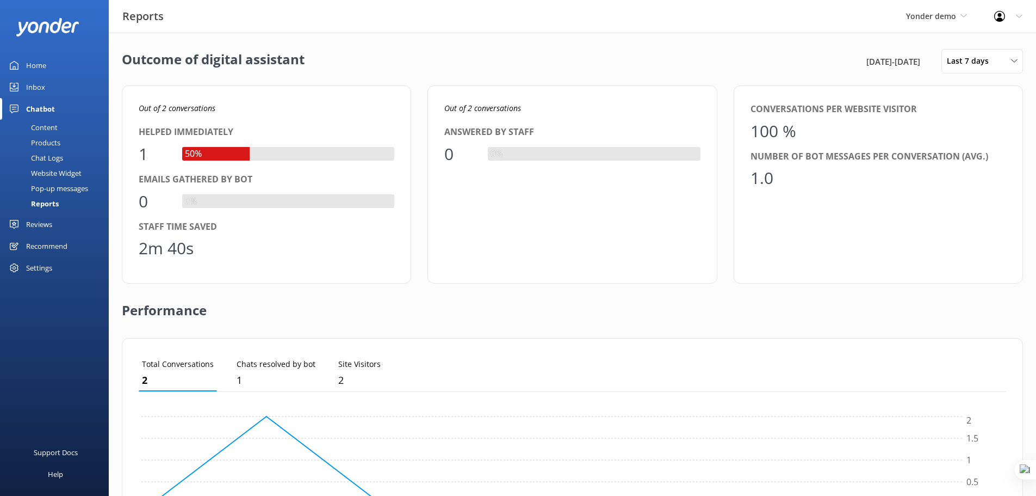
scroll to position [263, 0]
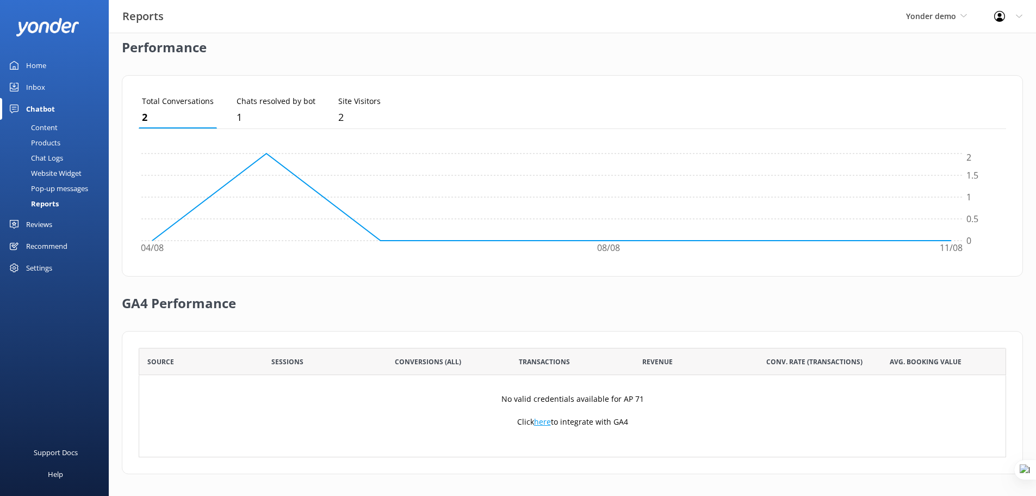
click at [544, 423] on link "here" at bounding box center [542, 421] width 17 height 10
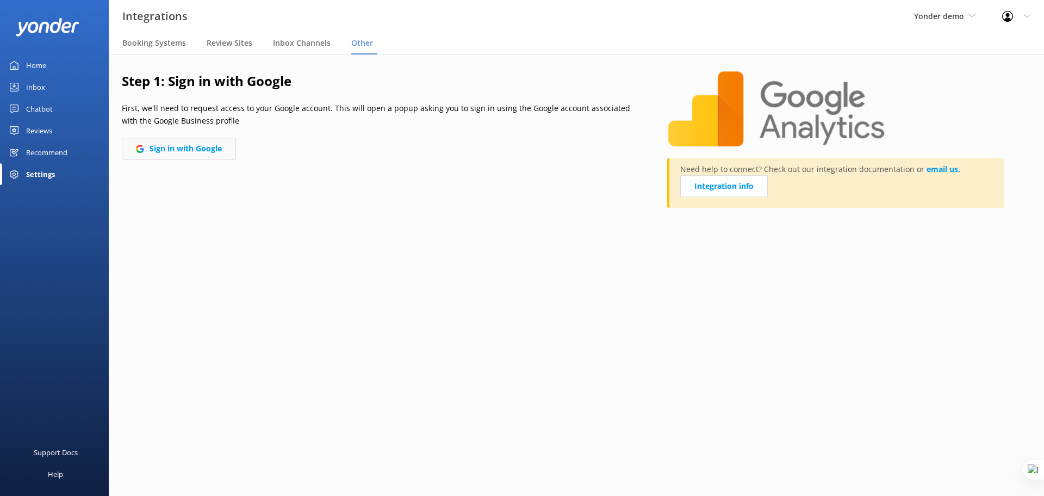
click at [170, 149] on button "Sign in with Google" at bounding box center [179, 149] width 114 height 22
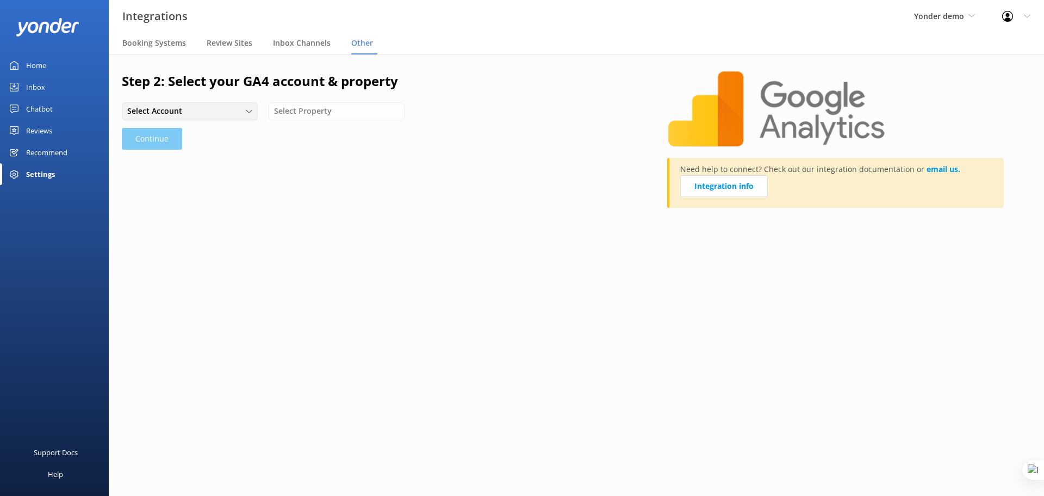
click at [233, 108] on div "Select Account" at bounding box center [190, 111] width 131 height 12
click at [203, 134] on link "YonderHQ" at bounding box center [189, 134] width 134 height 22
click at [343, 110] on div "Select Property" at bounding box center [336, 111] width 131 height 12
click at [357, 139] on link "Development account" at bounding box center [336, 134] width 134 height 22
click at [152, 136] on button "Continue" at bounding box center [152, 139] width 60 height 22
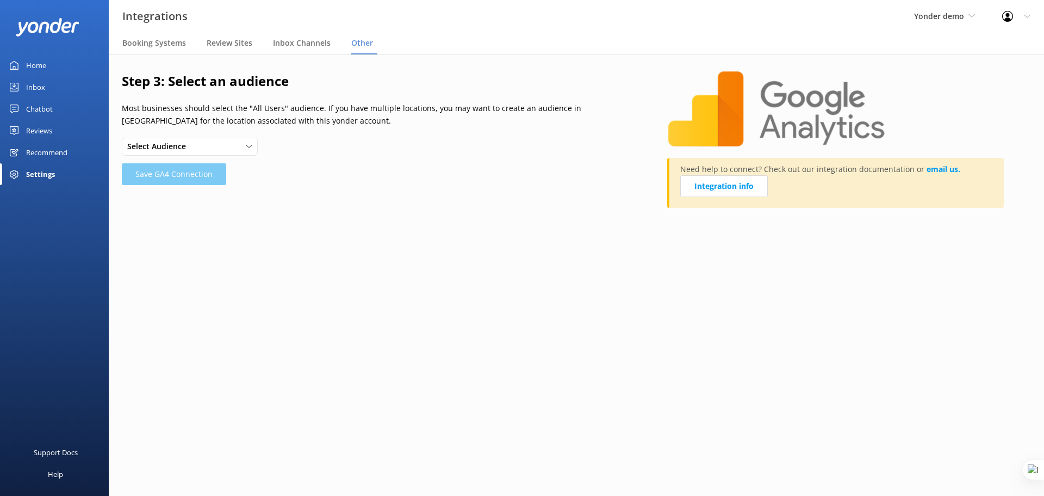
click at [248, 149] on icon at bounding box center [249, 146] width 7 height 7
click at [233, 168] on link "All Users" at bounding box center [189, 169] width 134 height 22
click at [200, 176] on button "Save GA4 Connection" at bounding box center [174, 174] width 104 height 22
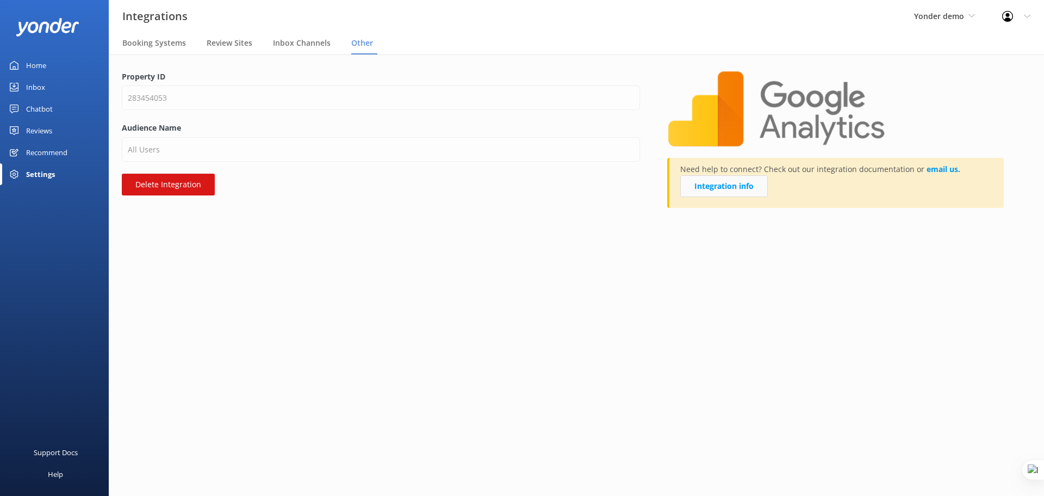
click at [728, 182] on link "Integration info" at bounding box center [725, 186] width 88 height 22
click at [46, 65] on div "Home" at bounding box center [36, 65] width 20 height 22
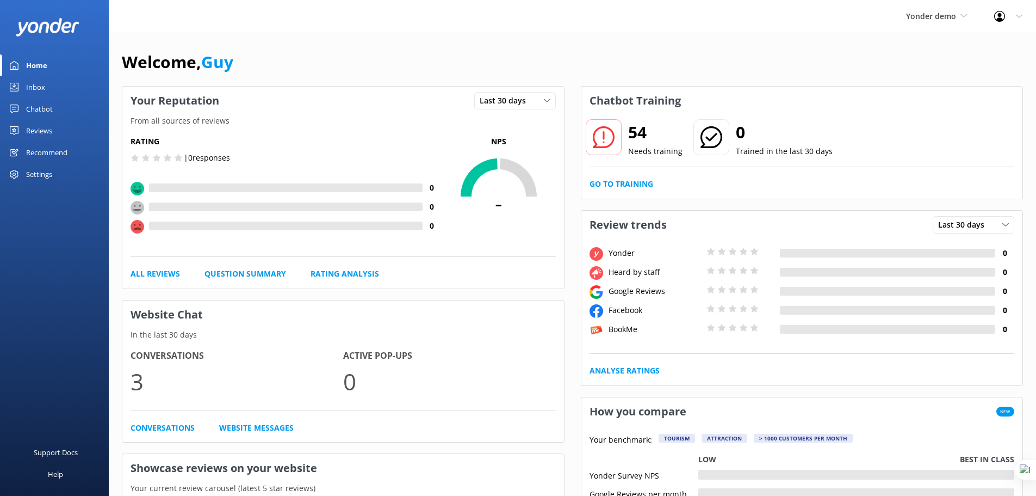
click at [50, 65] on link "Home" at bounding box center [54, 65] width 109 height 22
click at [47, 65] on link "Home" at bounding box center [54, 65] width 109 height 22
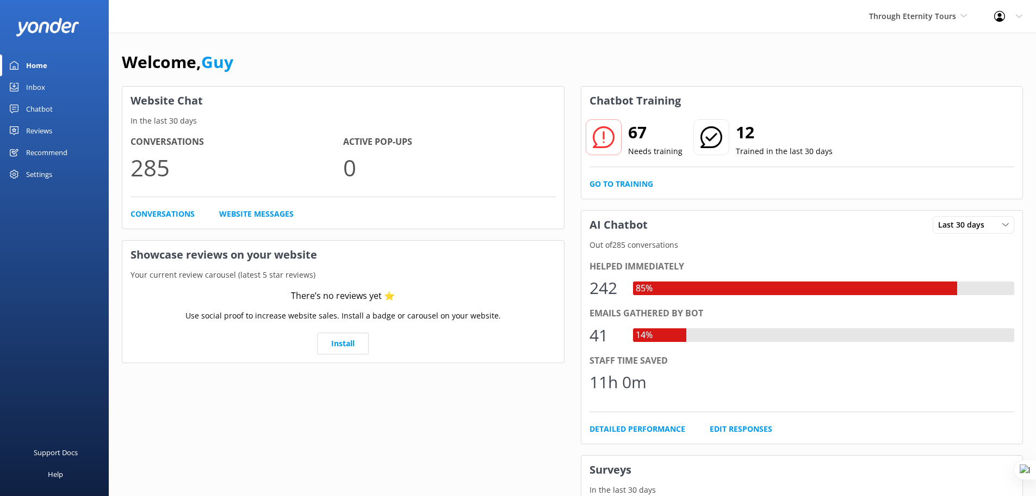
drag, startPoint x: 41, startPoint y: 106, endPoint x: 69, endPoint y: 122, distance: 31.9
click at [41, 106] on div "Chatbot" at bounding box center [39, 109] width 27 height 22
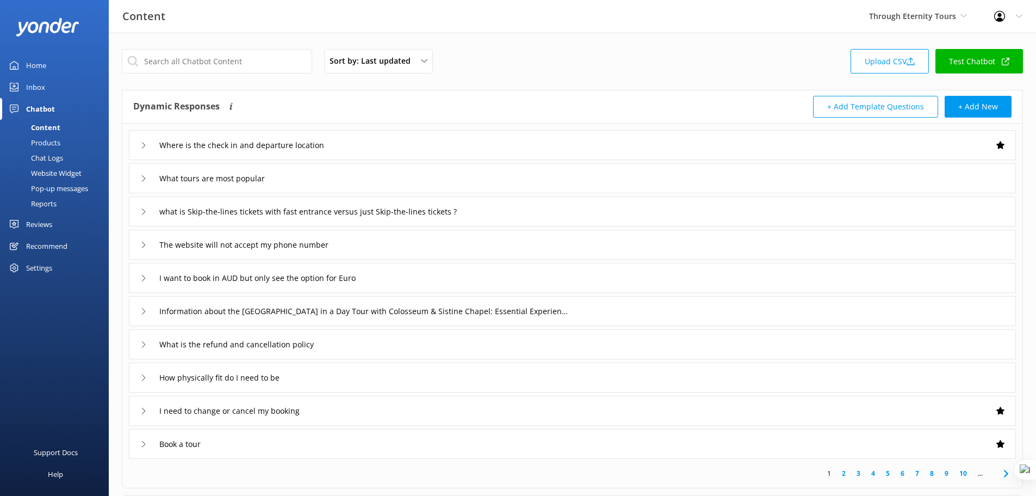
click at [62, 206] on link "Reports" at bounding box center [58, 203] width 102 height 15
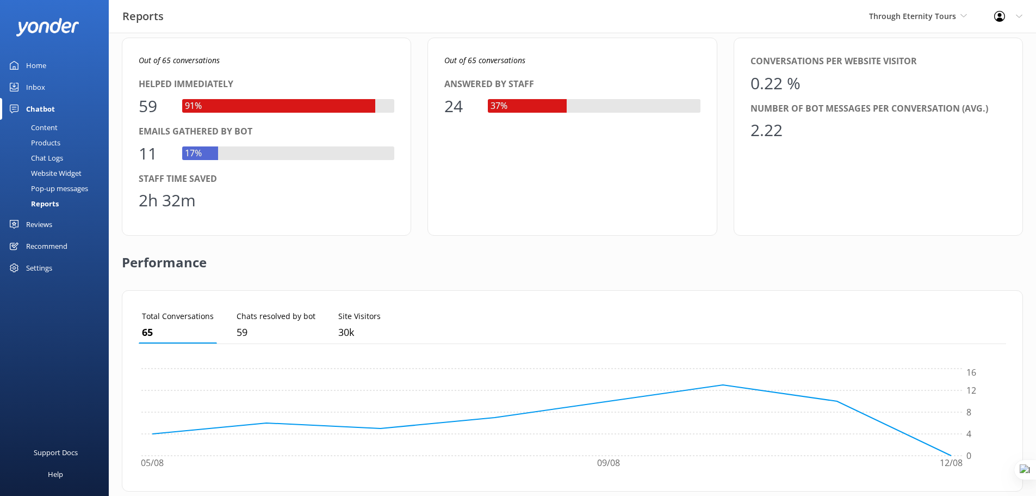
scroll to position [263, 0]
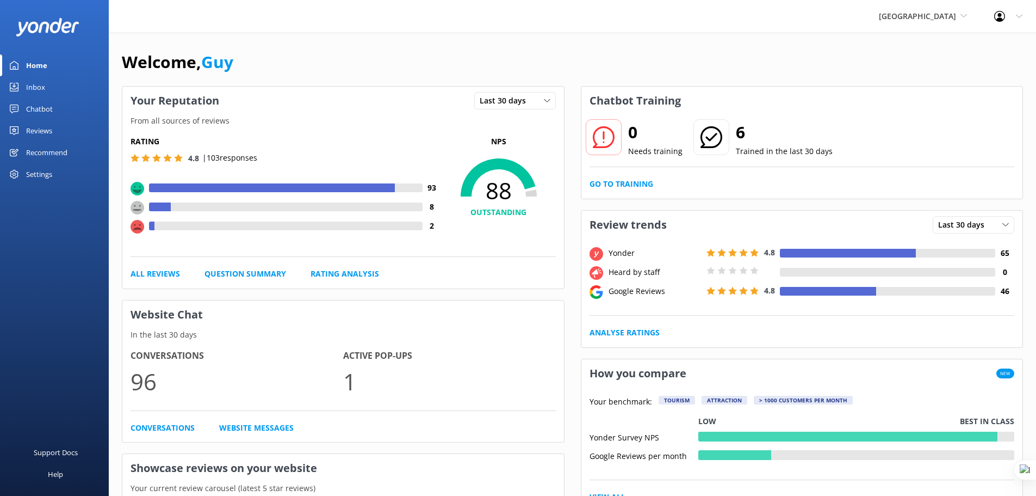
click at [51, 109] on div "Chatbot" at bounding box center [39, 109] width 27 height 22
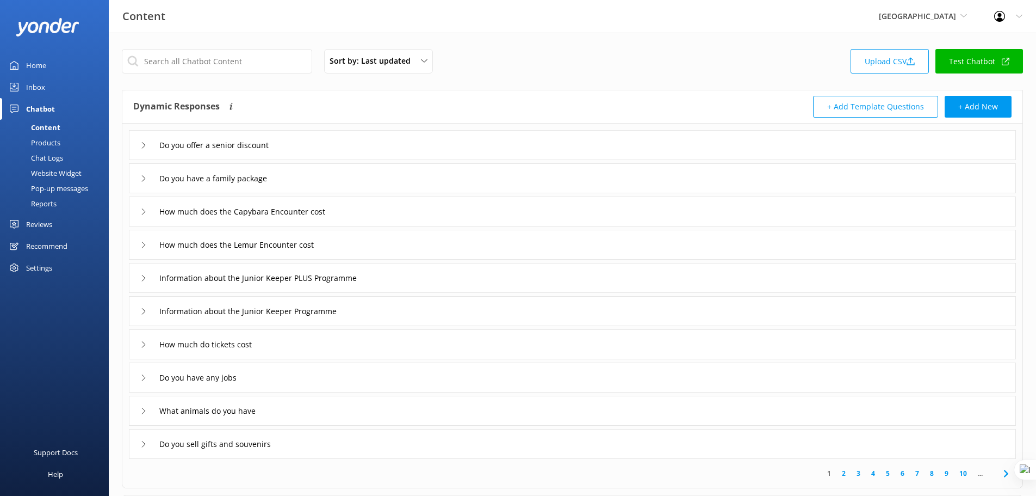
click at [39, 196] on div "Reports" at bounding box center [32, 203] width 50 height 15
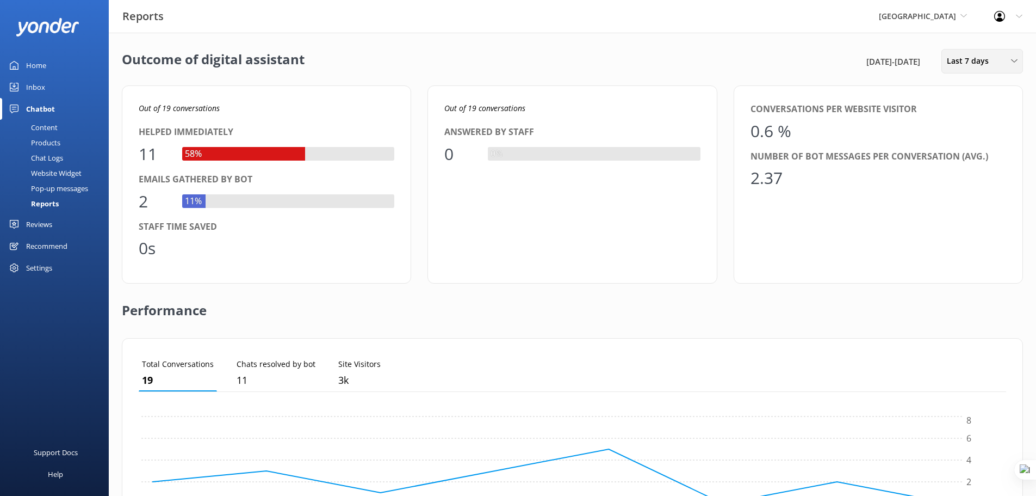
click at [973, 58] on span "Last 7 days" at bounding box center [971, 61] width 48 height 12
click at [975, 101] on link "Last 30 days" at bounding box center [990, 109] width 97 height 22
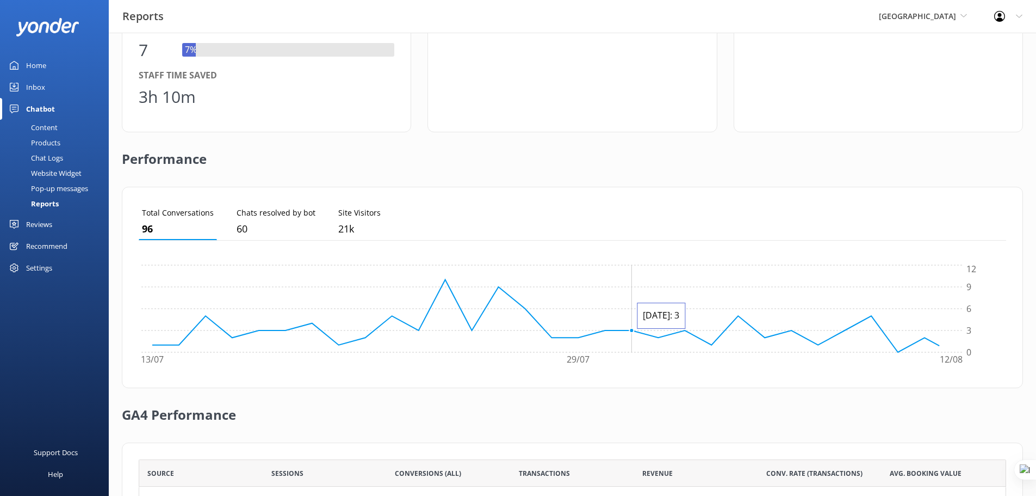
scroll to position [263, 0]
